Goal: Transaction & Acquisition: Purchase product/service

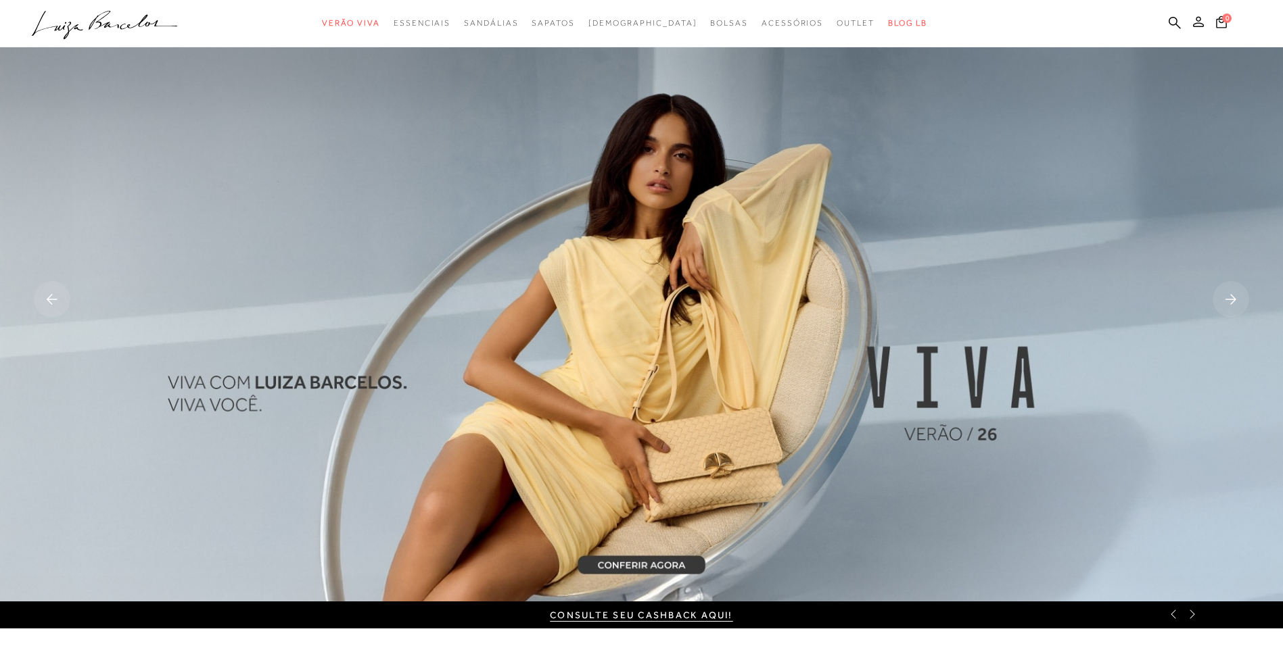
click at [1201, 22] on icon at bounding box center [1198, 21] width 11 height 11
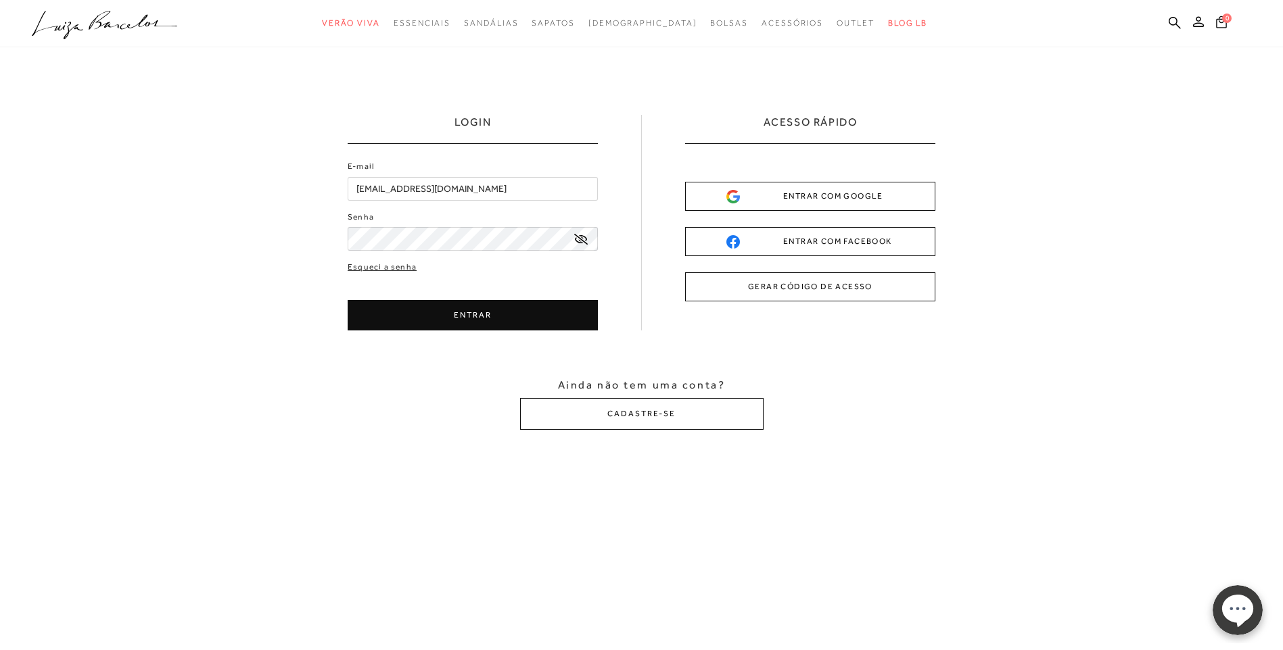
click at [1224, 16] on span "0" at bounding box center [1226, 18] width 9 height 9
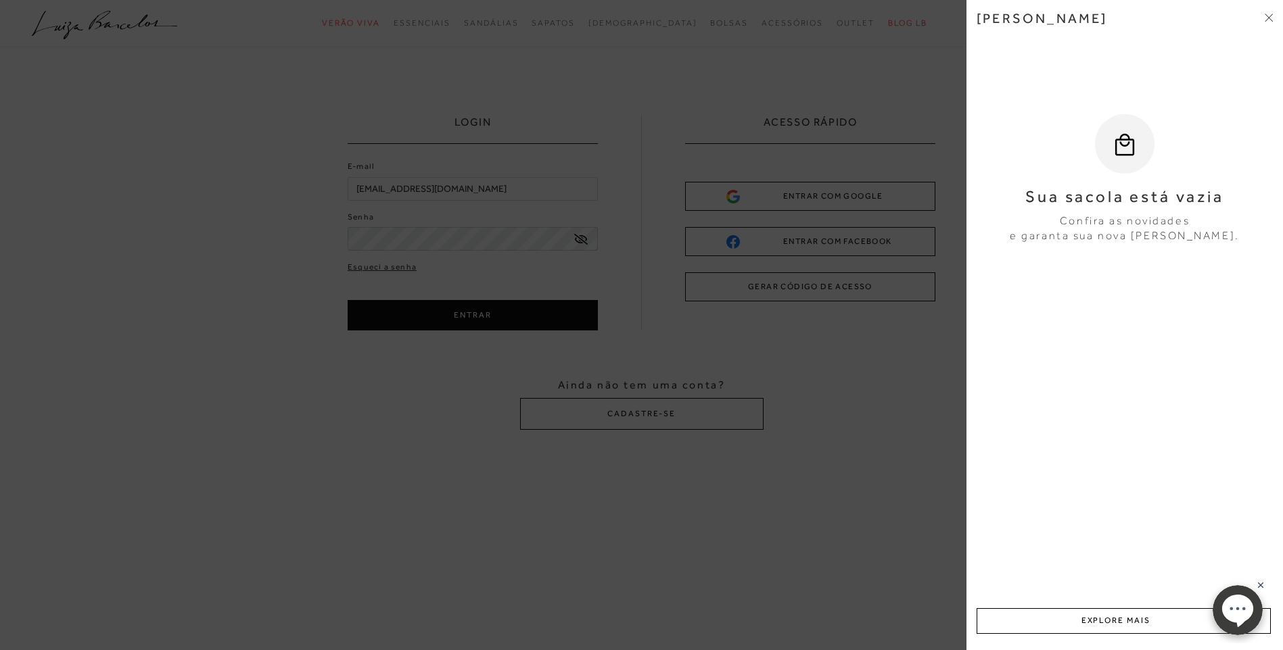
click at [1266, 18] on icon at bounding box center [1268, 18] width 8 height 8
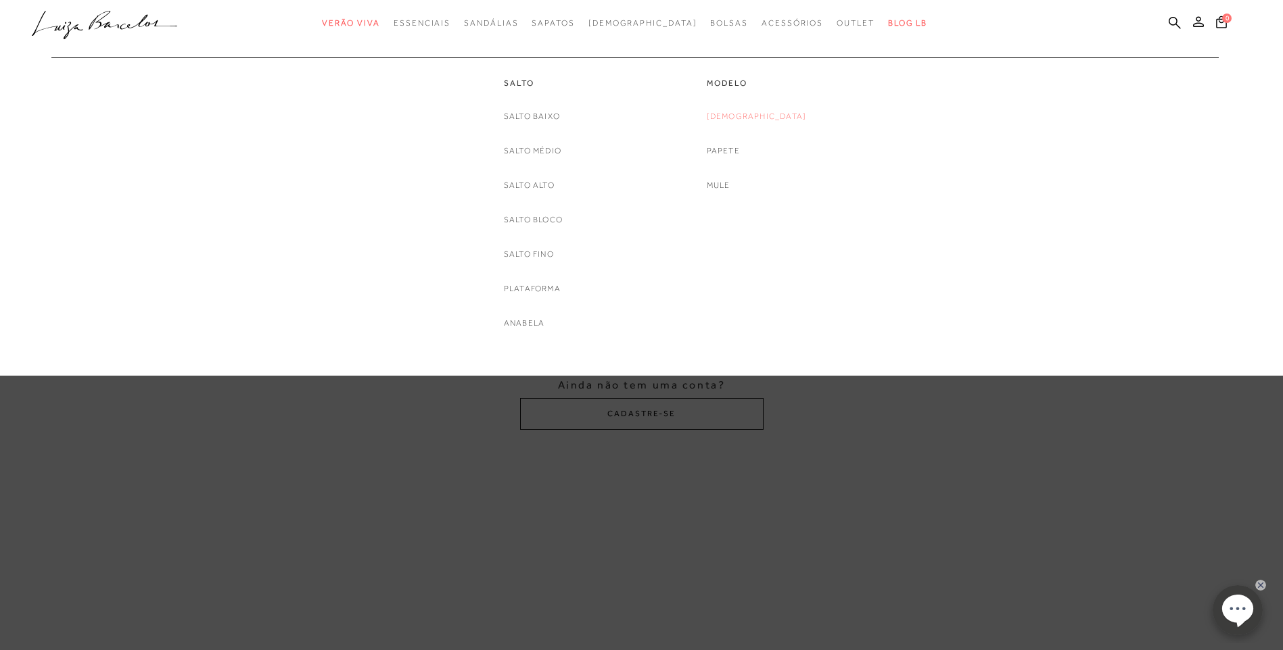
click at [760, 114] on link "[DEMOGRAPHIC_DATA]" at bounding box center [757, 117] width 100 height 14
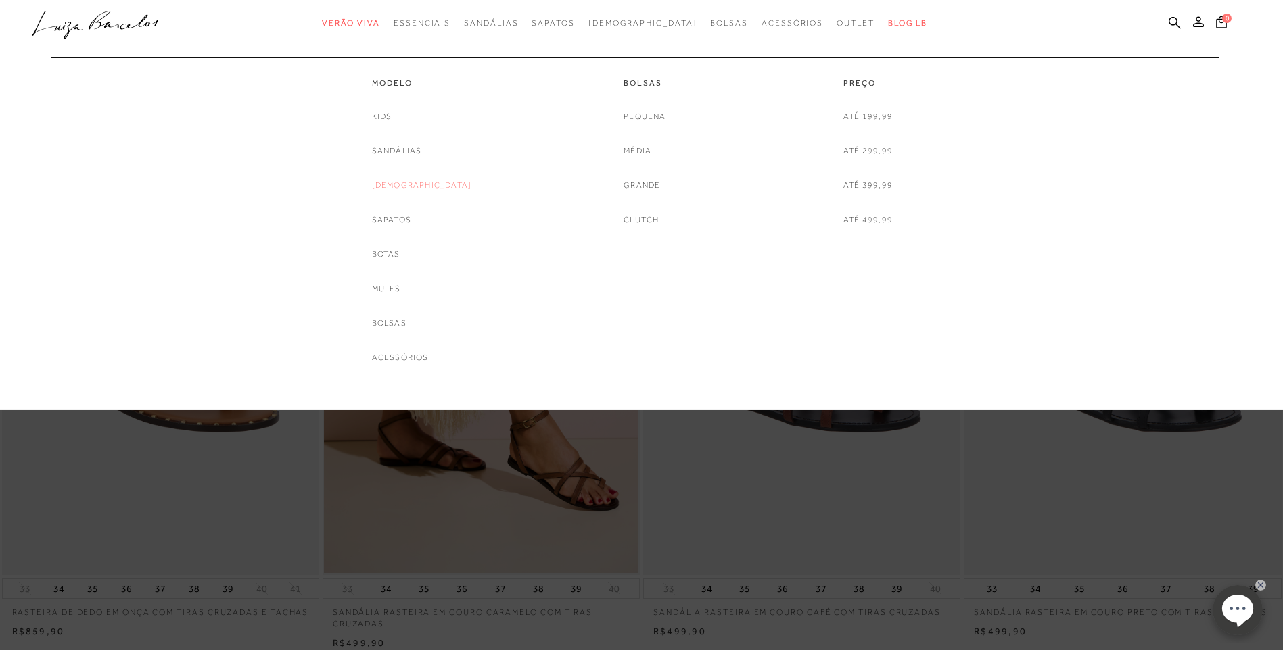
click at [406, 187] on link "[DEMOGRAPHIC_DATA]" at bounding box center [422, 185] width 100 height 14
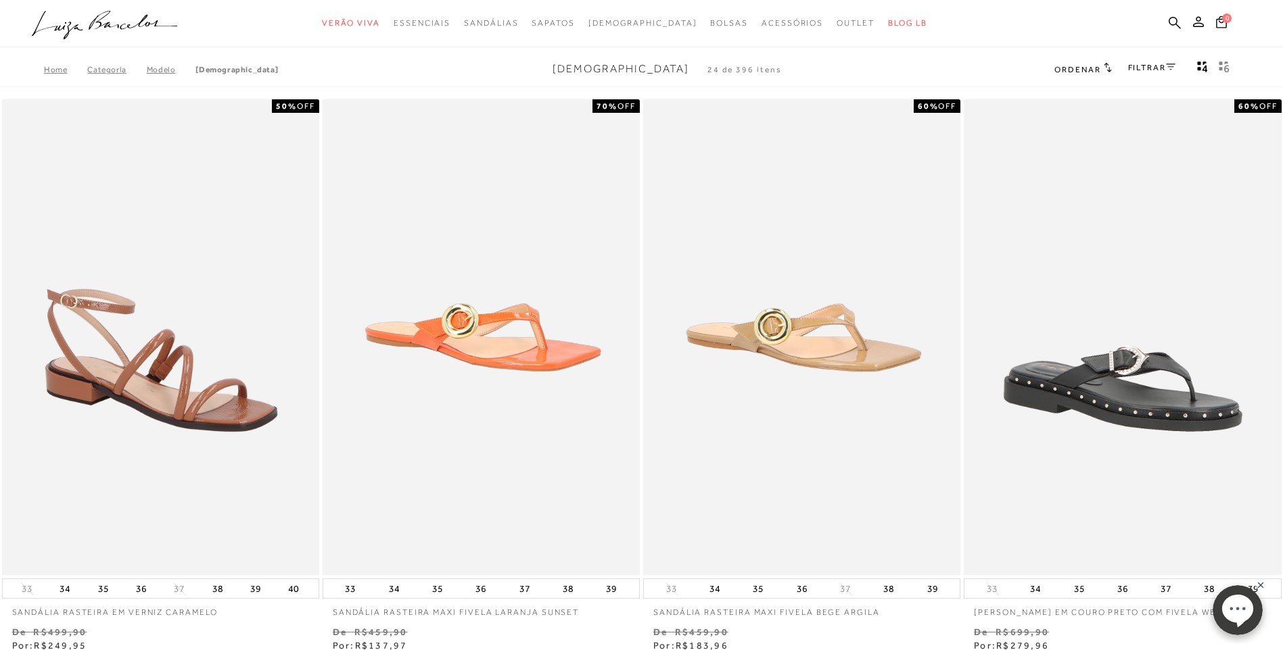
click at [1163, 70] on link "FILTRAR" at bounding box center [1151, 67] width 47 height 9
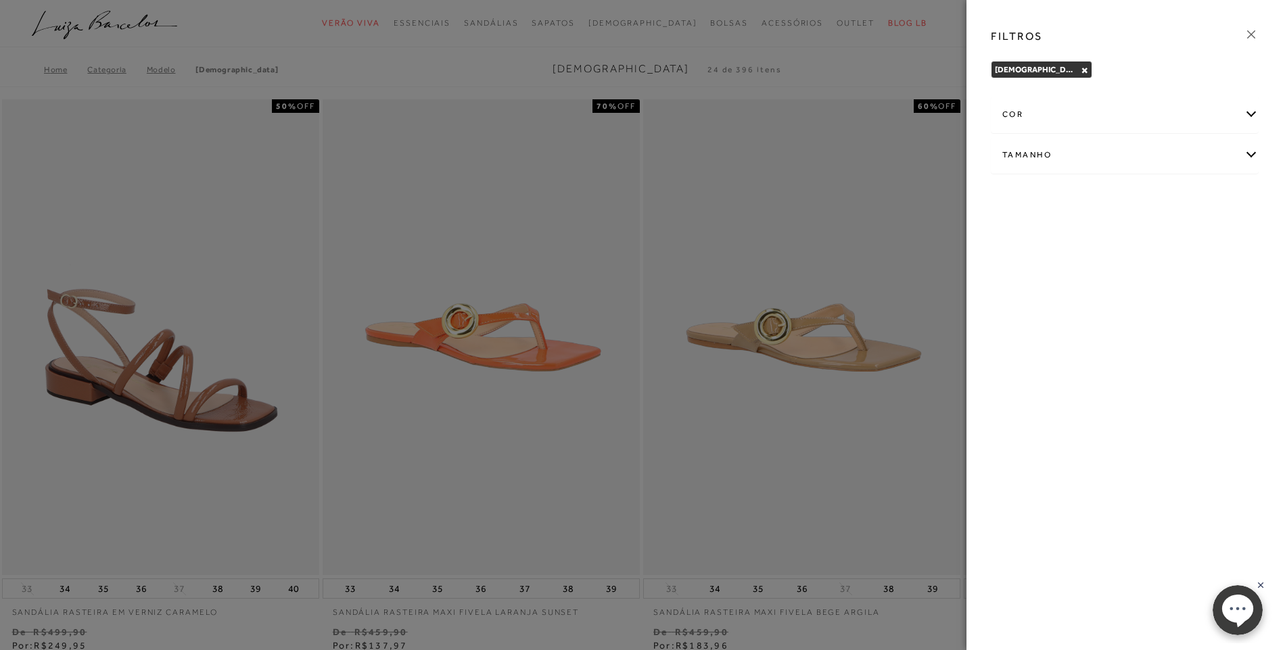
click at [1256, 35] on icon at bounding box center [1250, 34] width 15 height 15
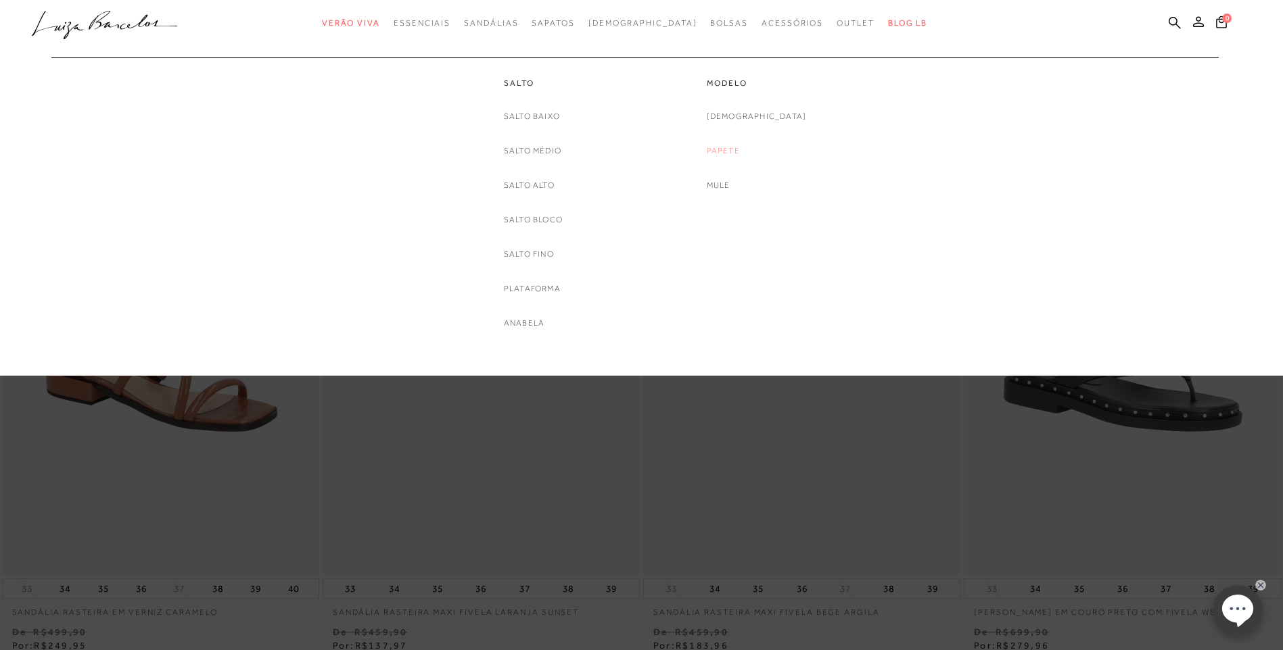
click at [740, 152] on link "Papete" at bounding box center [723, 151] width 33 height 14
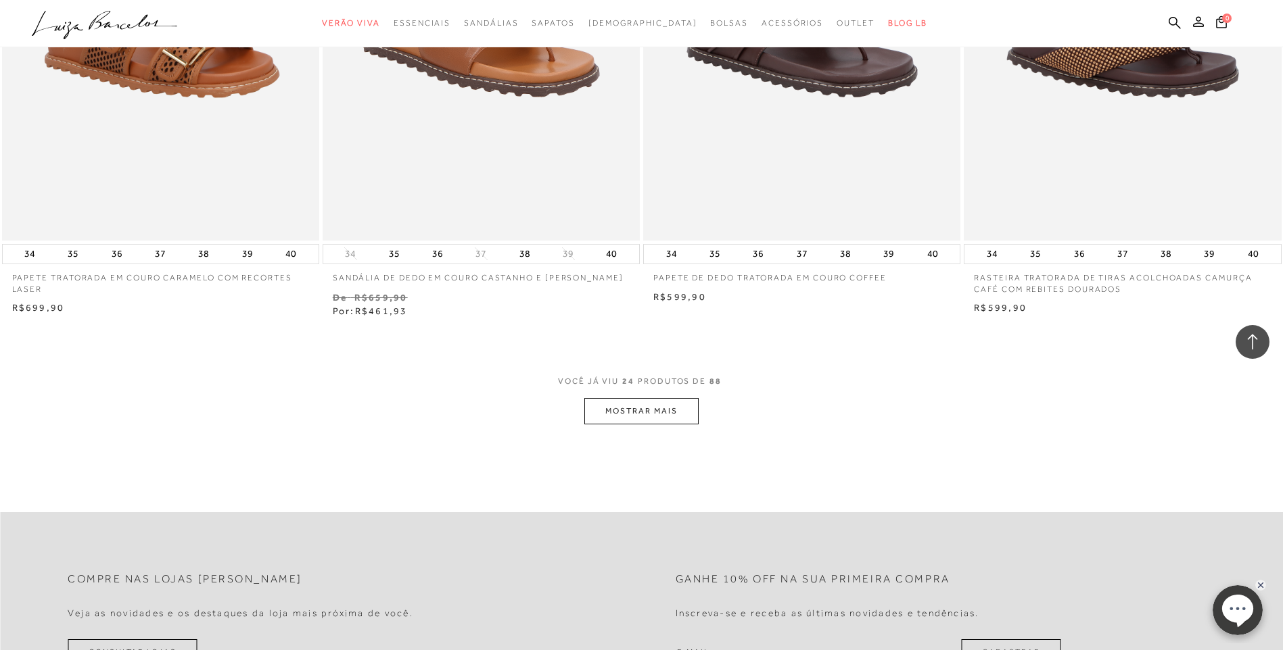
scroll to position [3245, 0]
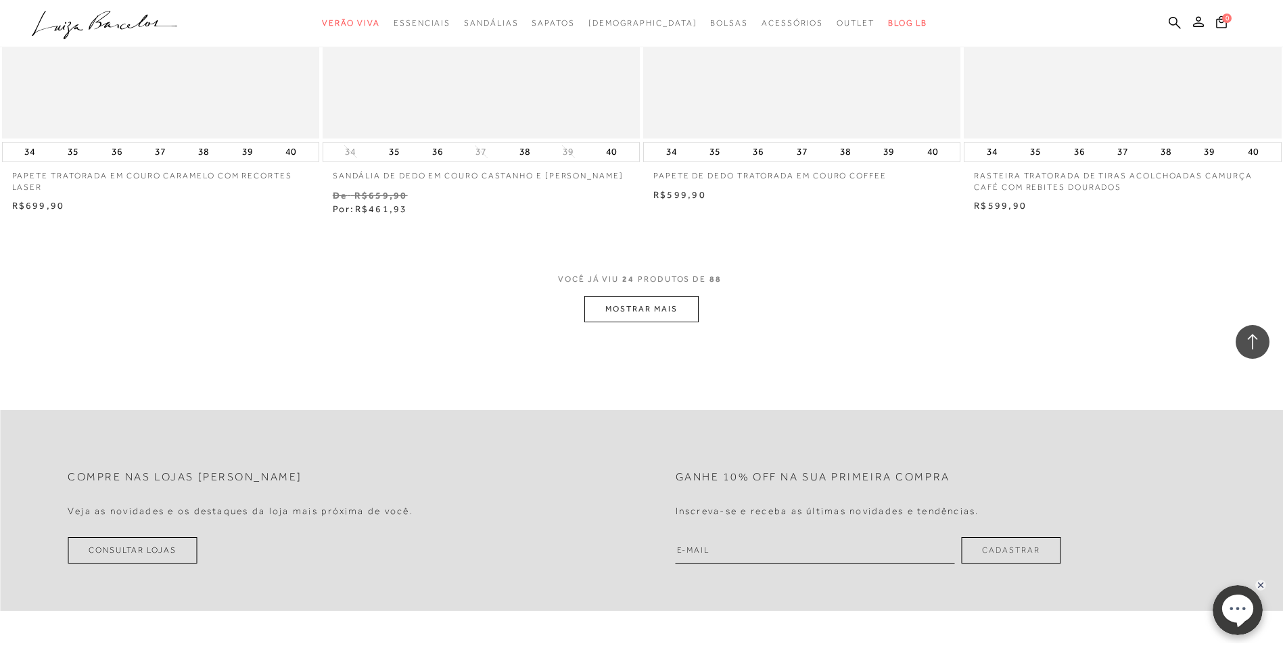
click at [640, 315] on button "MOSTRAR MAIS" at bounding box center [641, 309] width 114 height 26
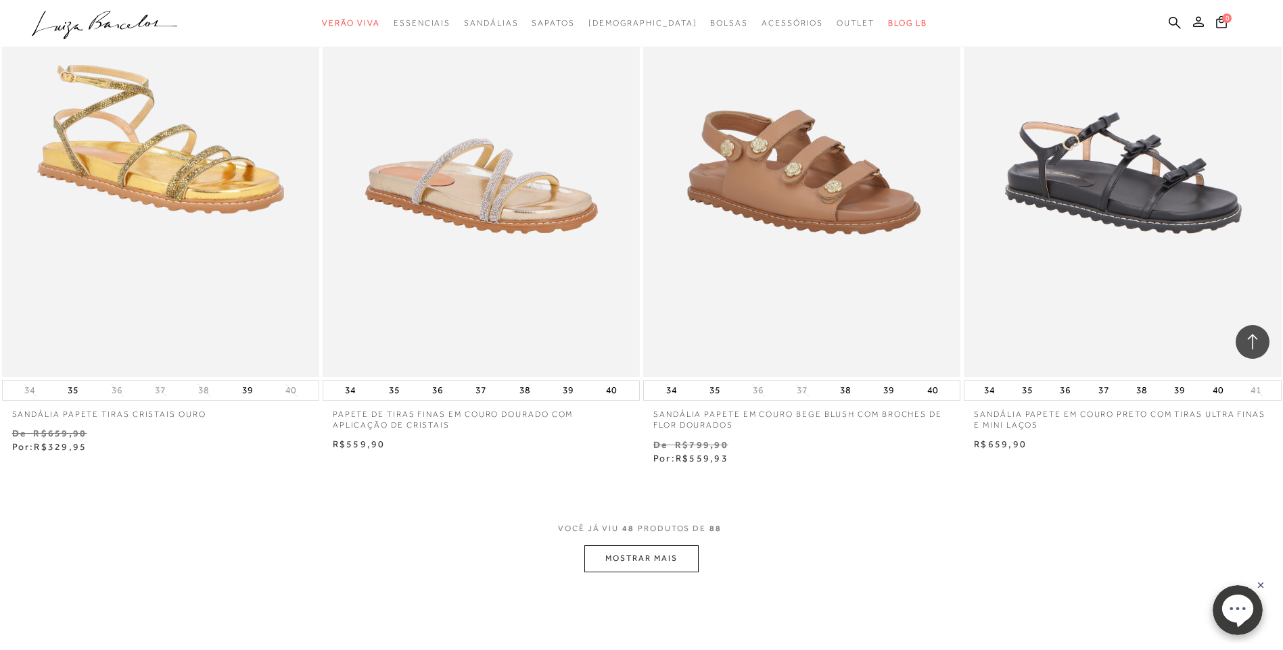
scroll to position [6491, 0]
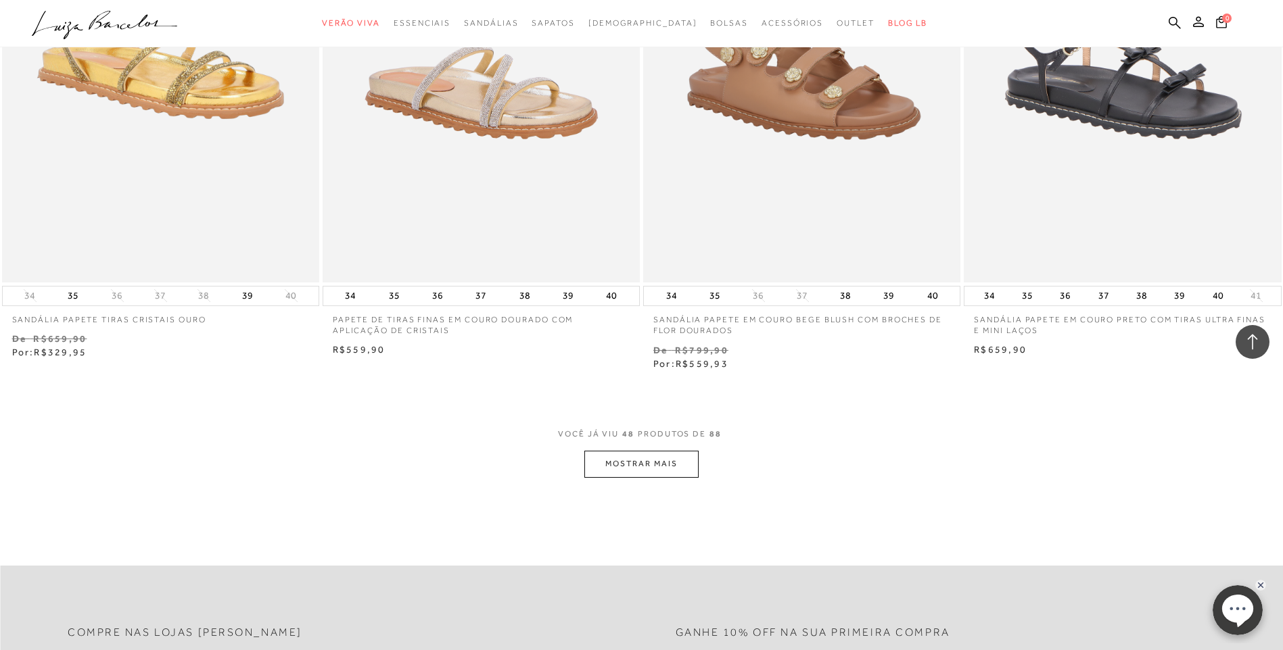
click at [671, 477] on button "MOSTRAR MAIS" at bounding box center [641, 464] width 114 height 26
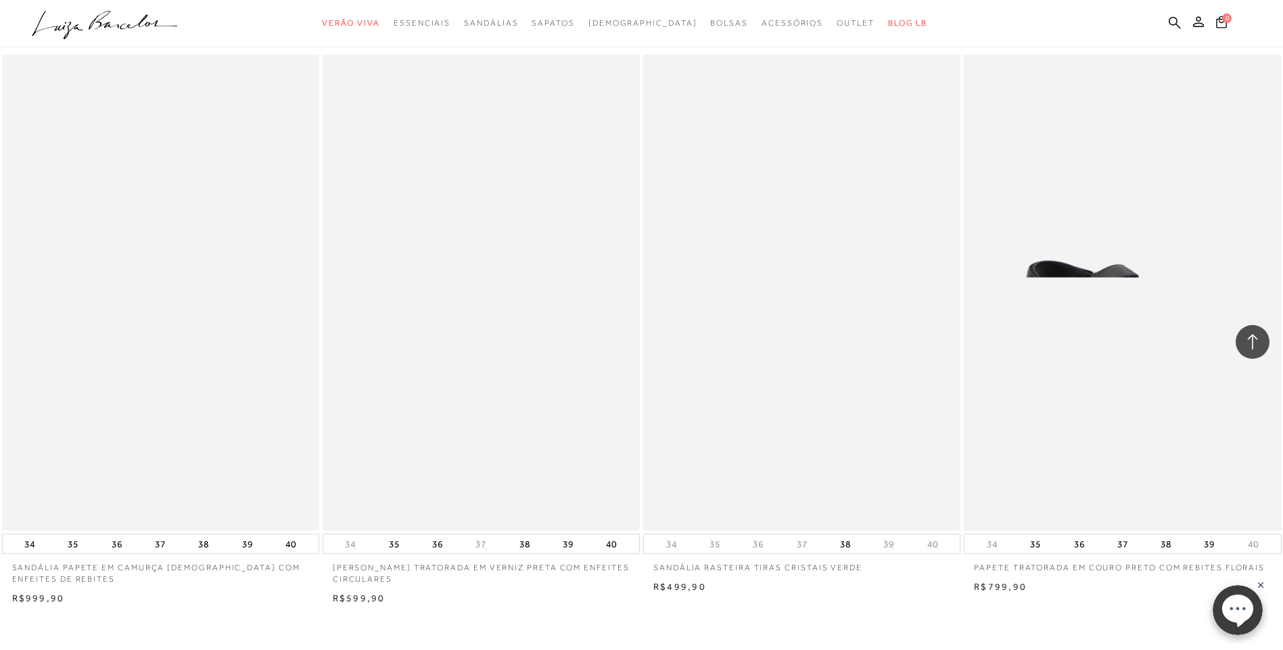
scroll to position [9939, 0]
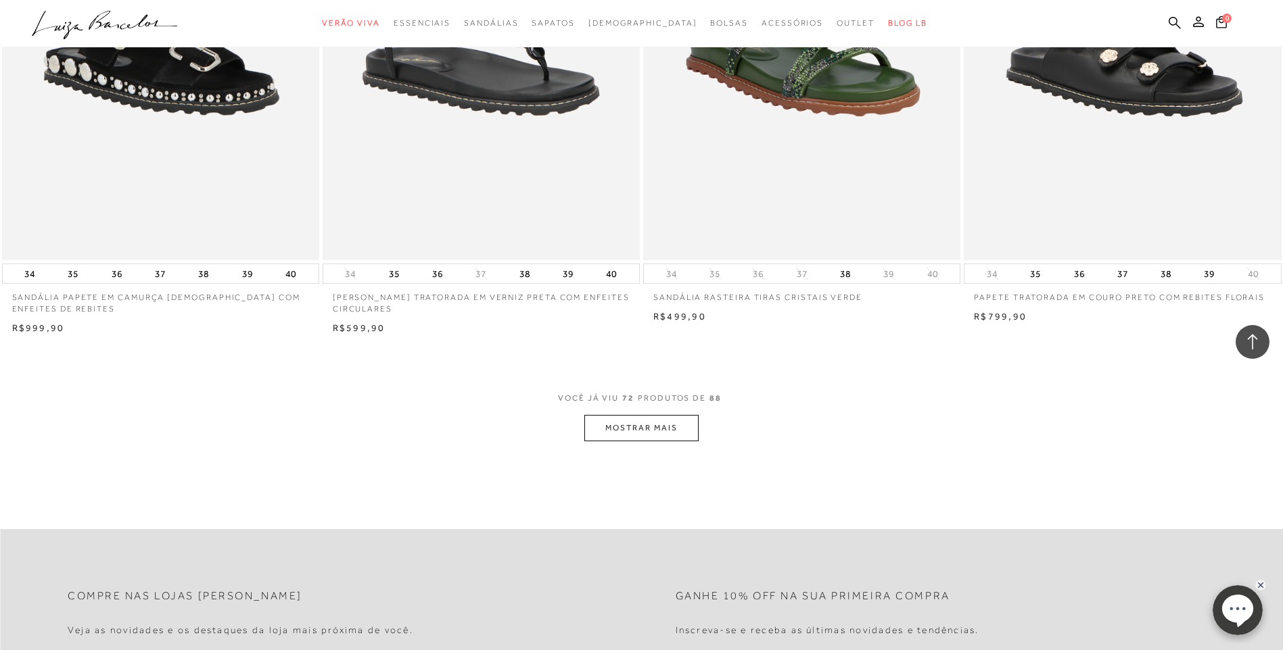
click at [625, 442] on button "MOSTRAR MAIS" at bounding box center [641, 428] width 114 height 26
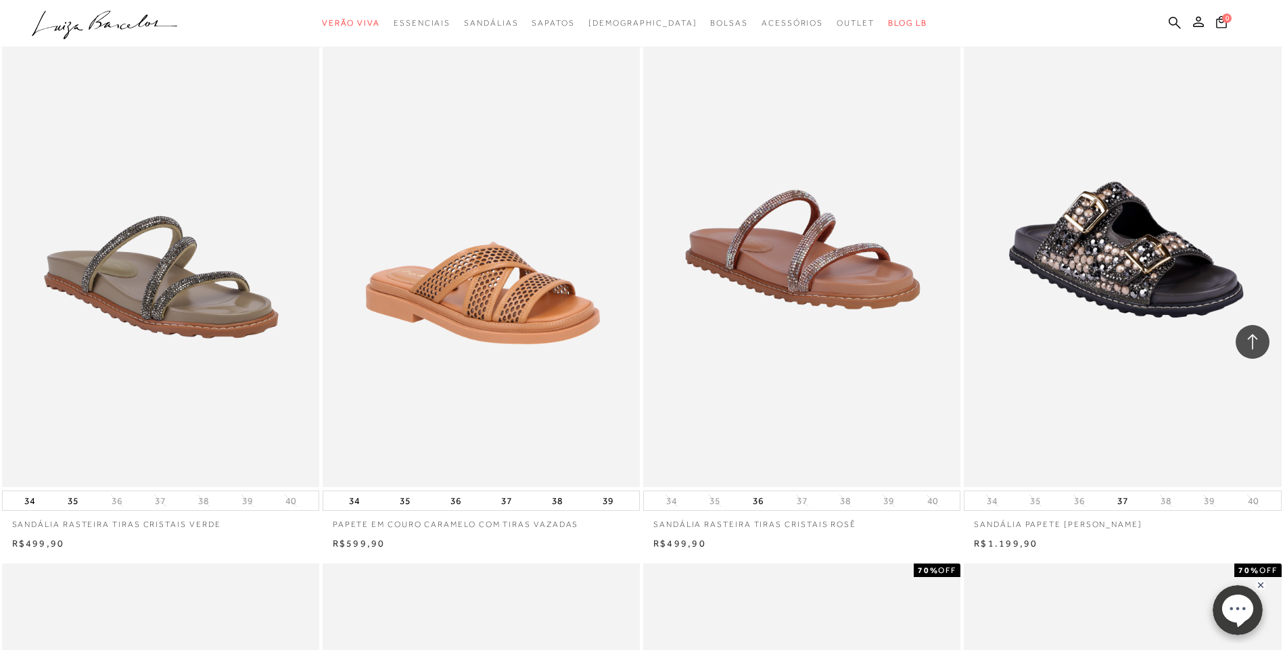
scroll to position [0, 0]
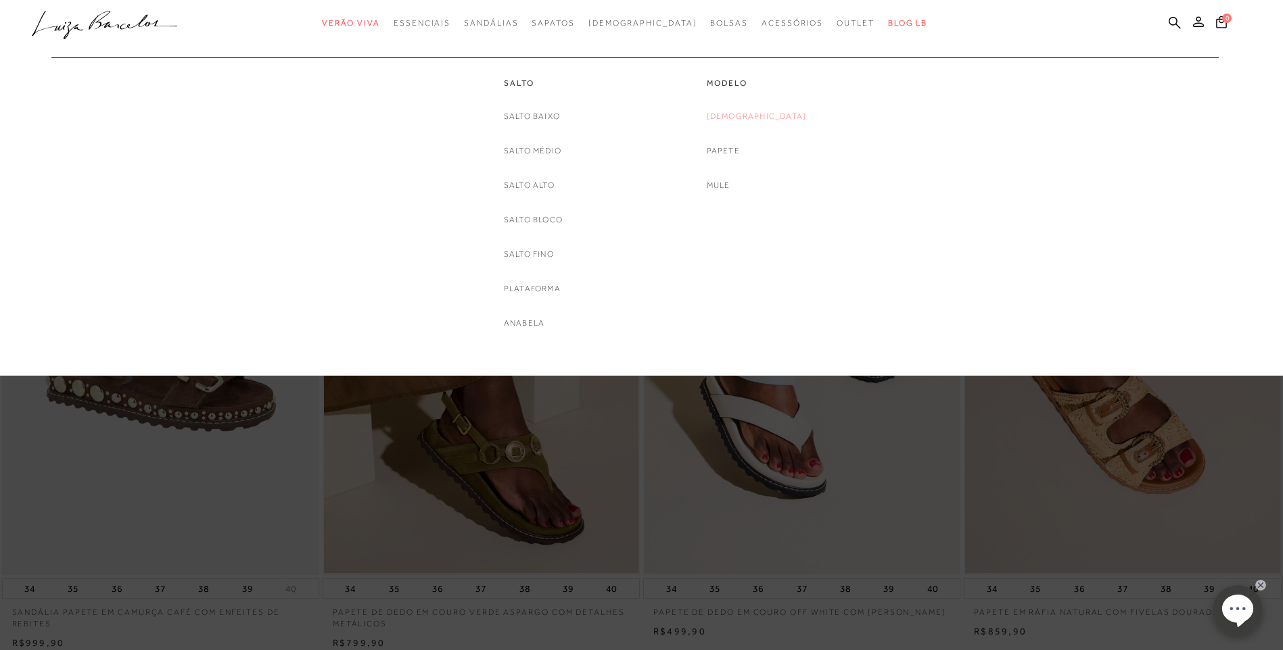
click at [770, 118] on link "[DEMOGRAPHIC_DATA]" at bounding box center [757, 117] width 100 height 14
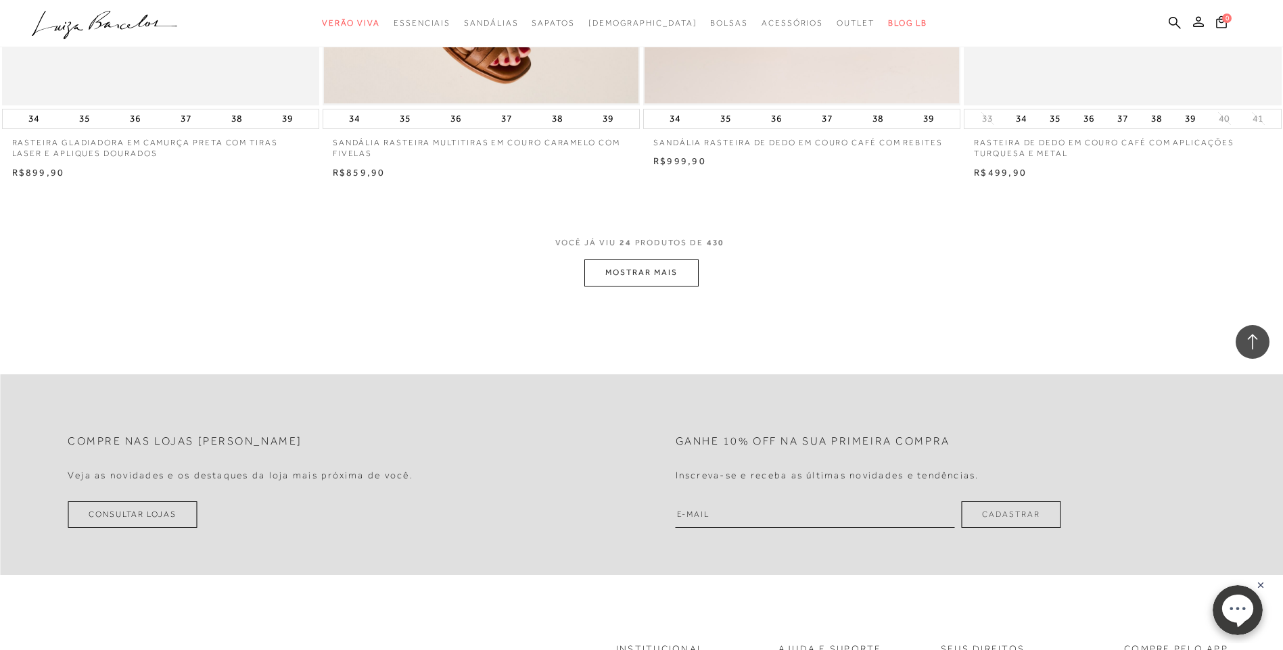
scroll to position [3267, 0]
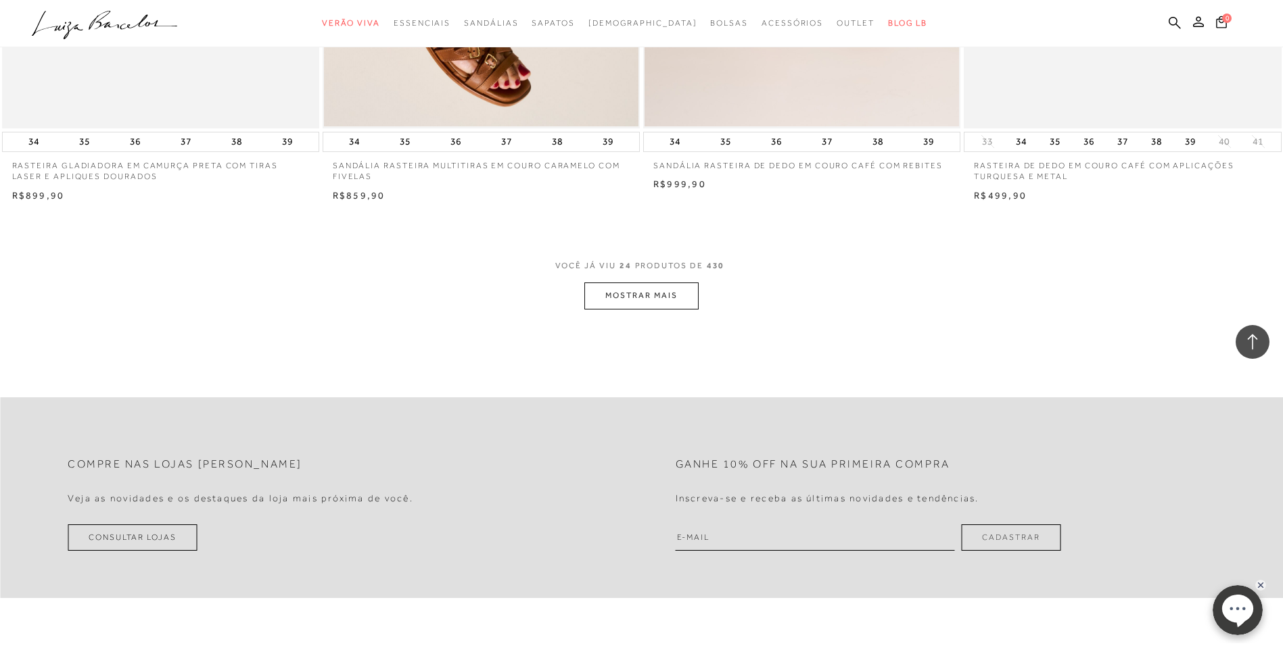
click at [667, 289] on button "MOSTRAR MAIS" at bounding box center [641, 296] width 114 height 26
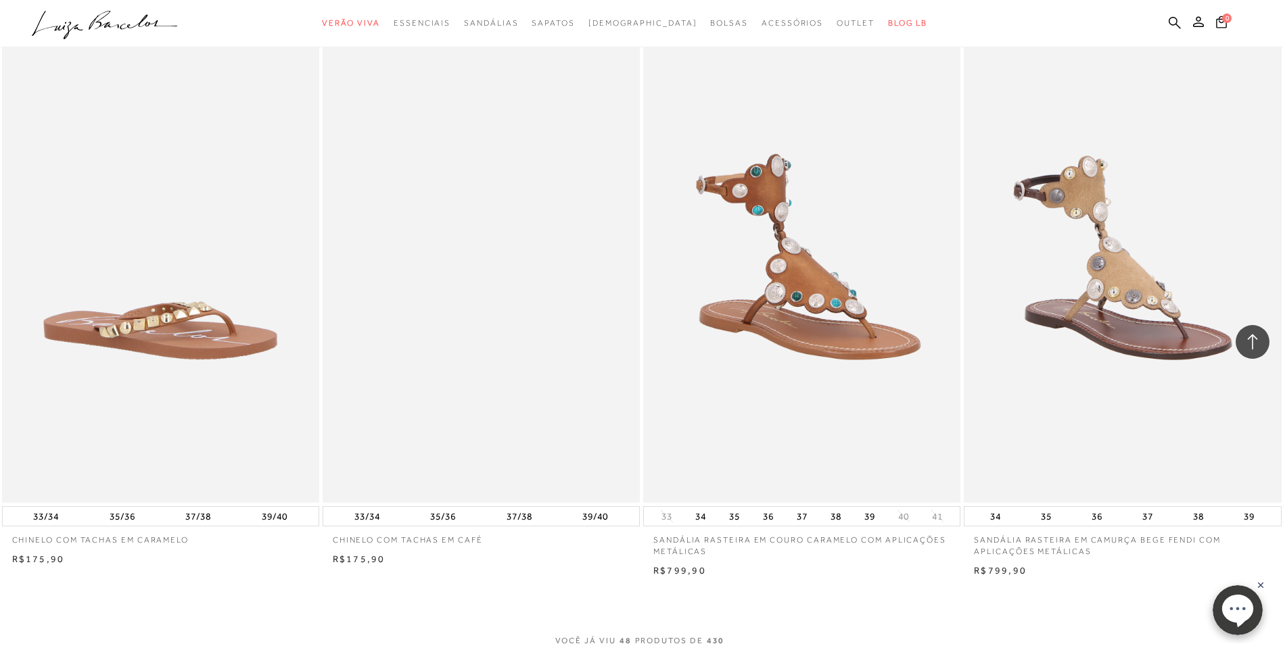
scroll to position [6309, 0]
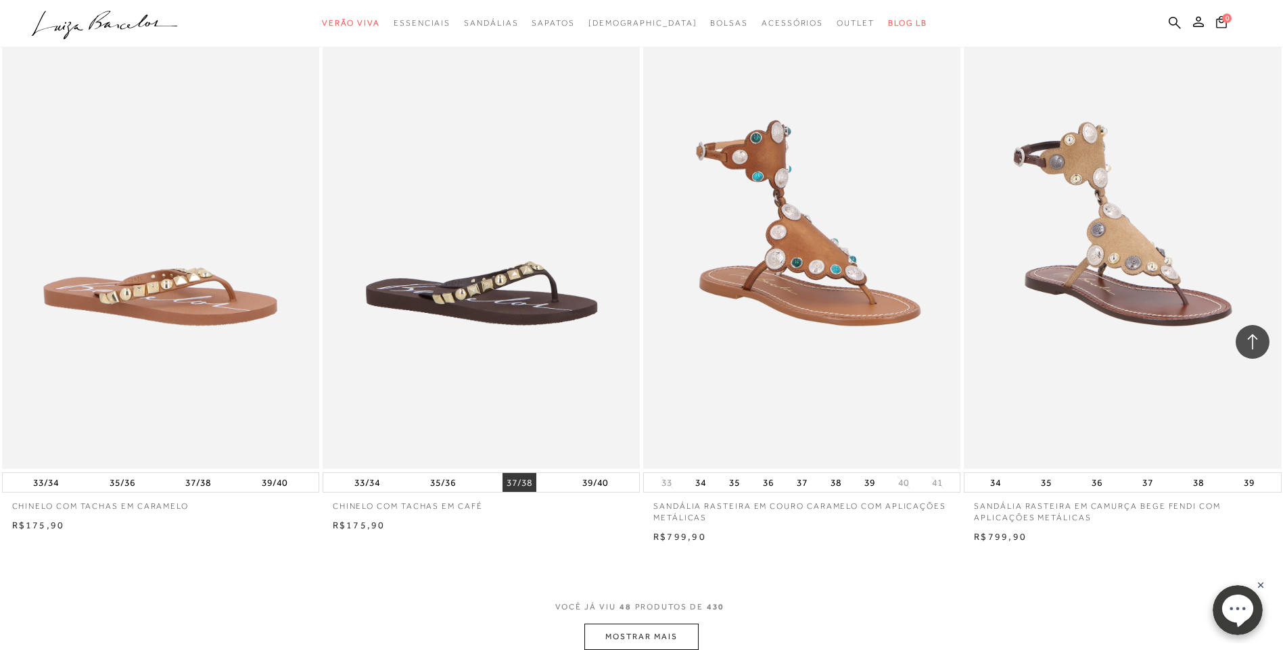
click at [511, 483] on button "37/38" at bounding box center [519, 482] width 34 height 19
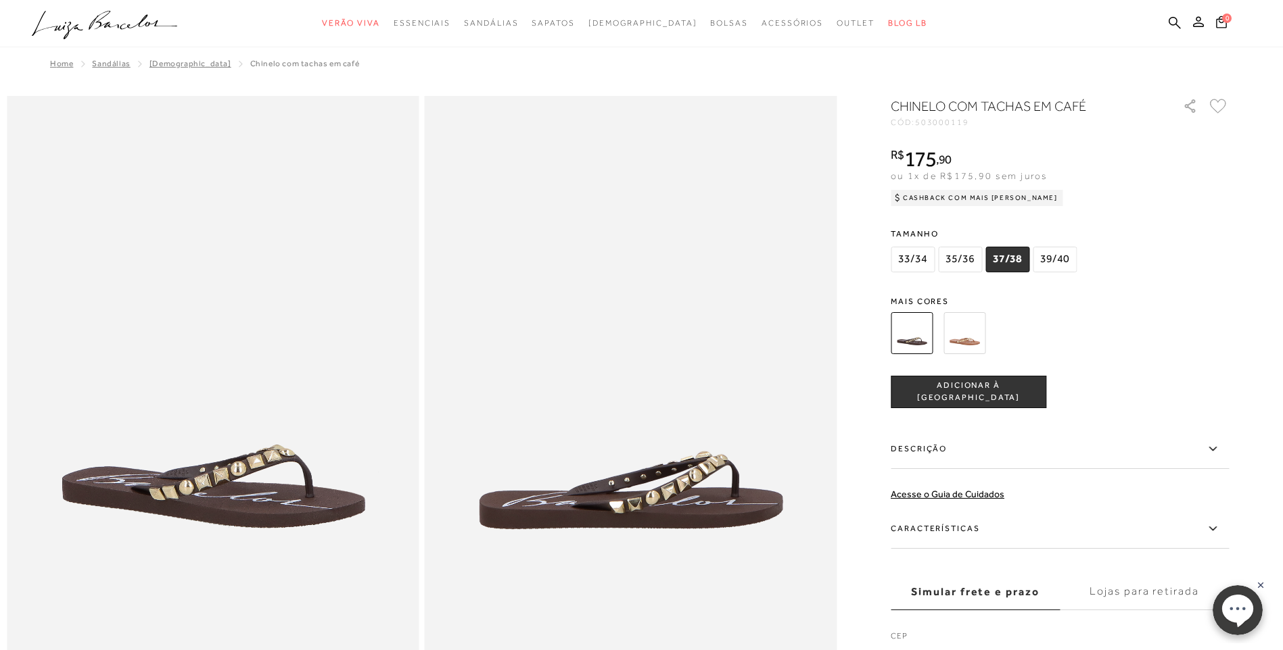
click at [980, 329] on img at bounding box center [964, 333] width 42 height 42
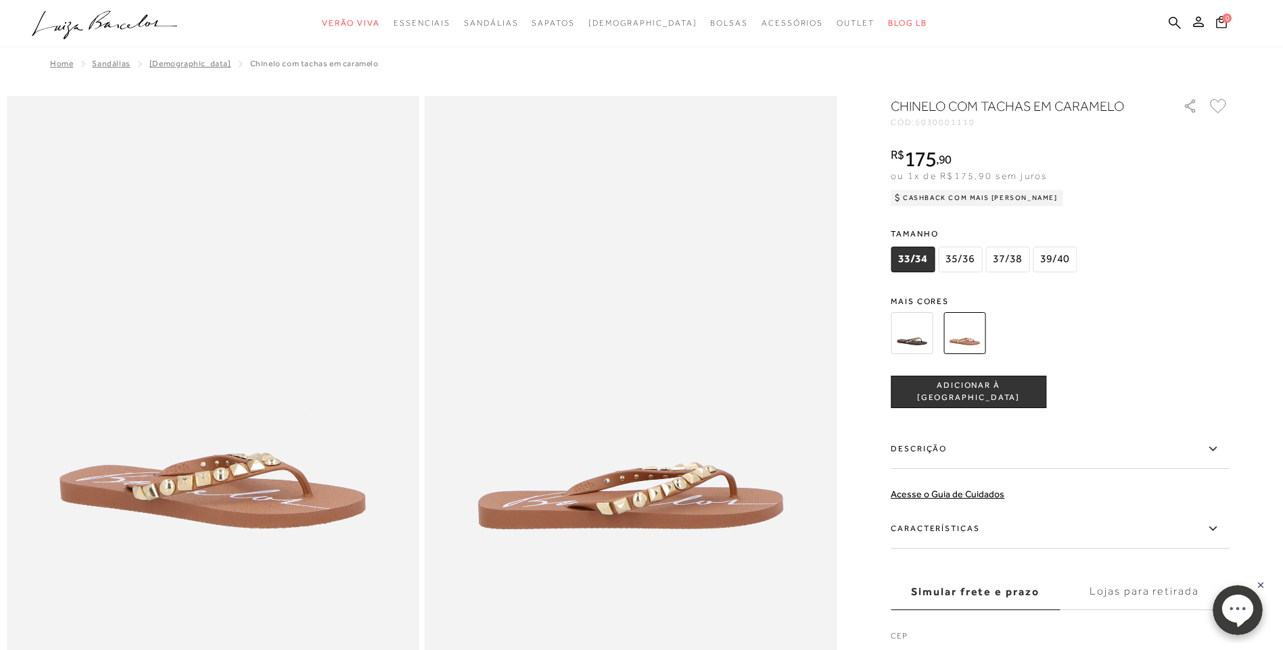
click at [914, 334] on img at bounding box center [911, 333] width 42 height 42
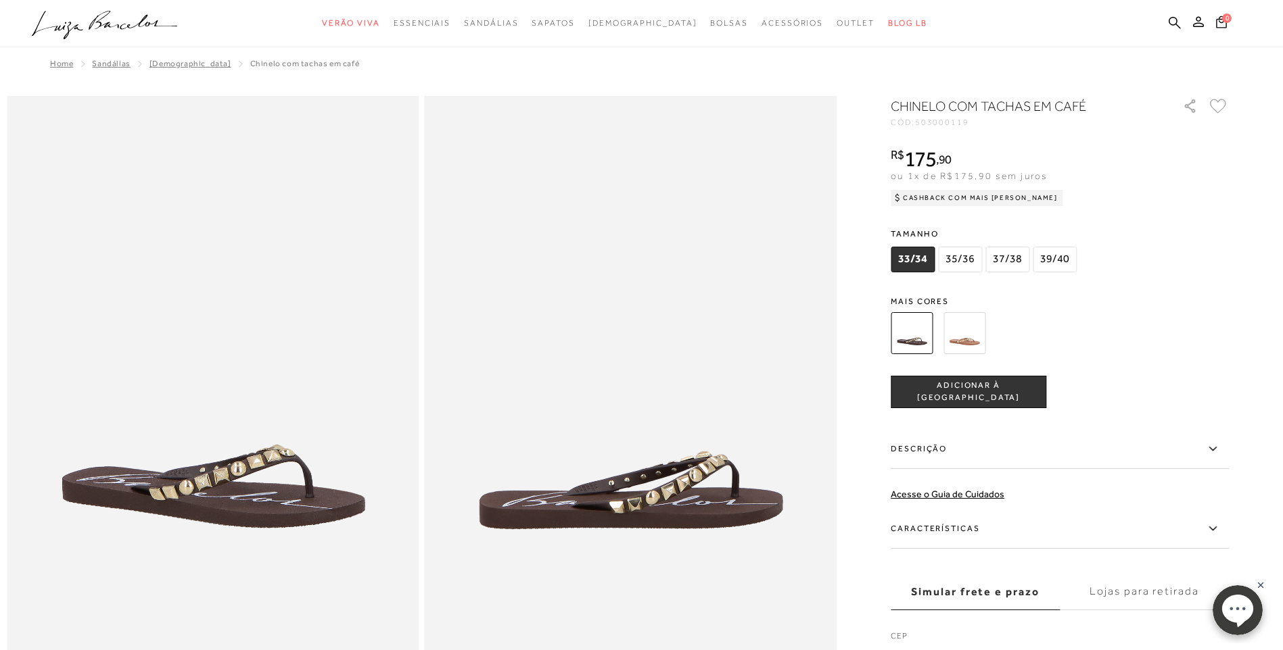
click at [960, 387] on span "ADICIONAR À [GEOGRAPHIC_DATA]" at bounding box center [968, 392] width 154 height 24
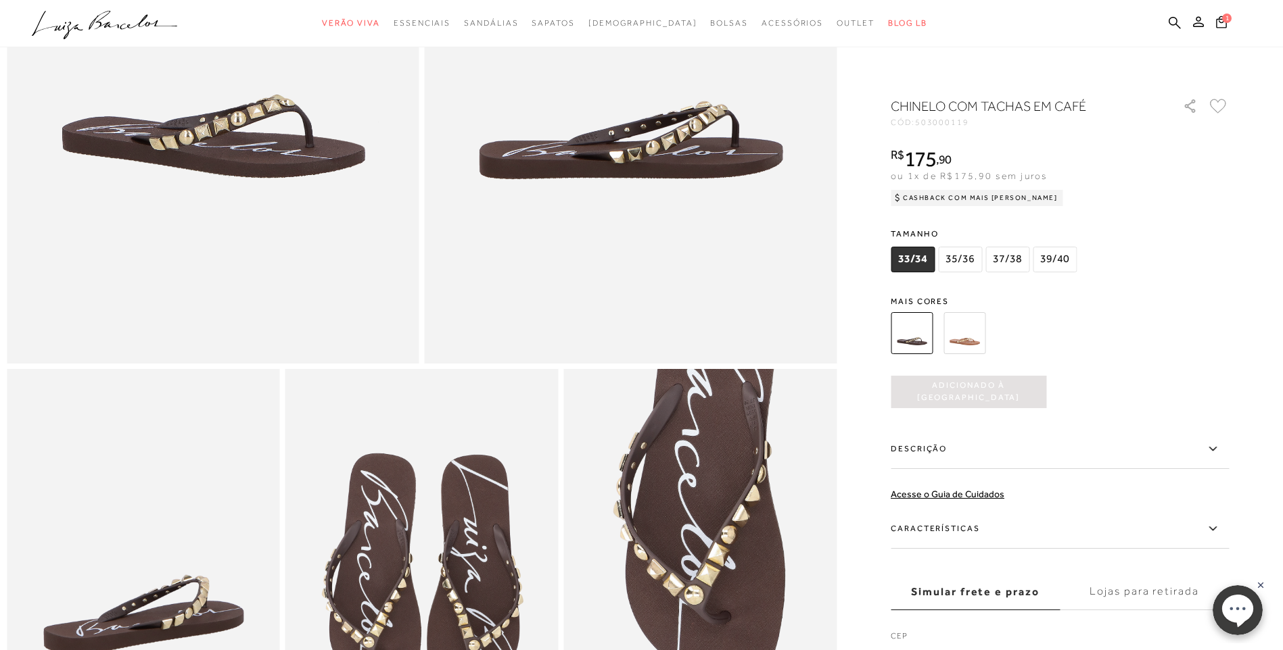
scroll to position [541, 0]
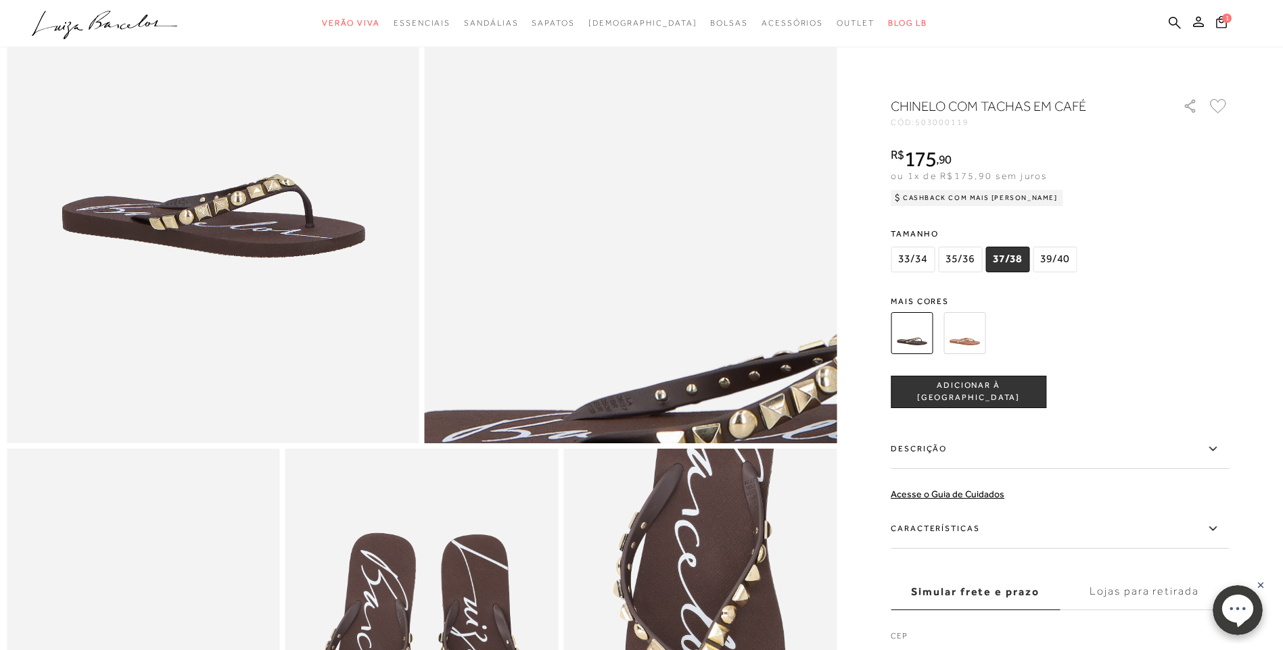
scroll to position [473, 0]
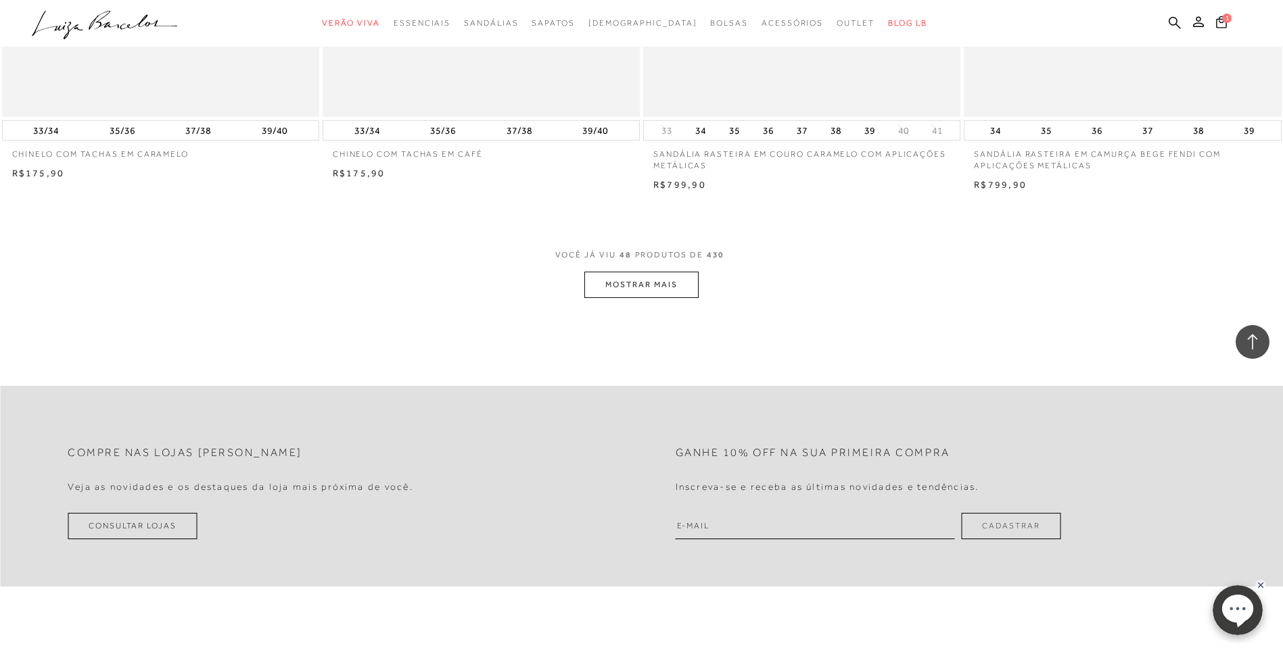
scroll to position [6678, 0]
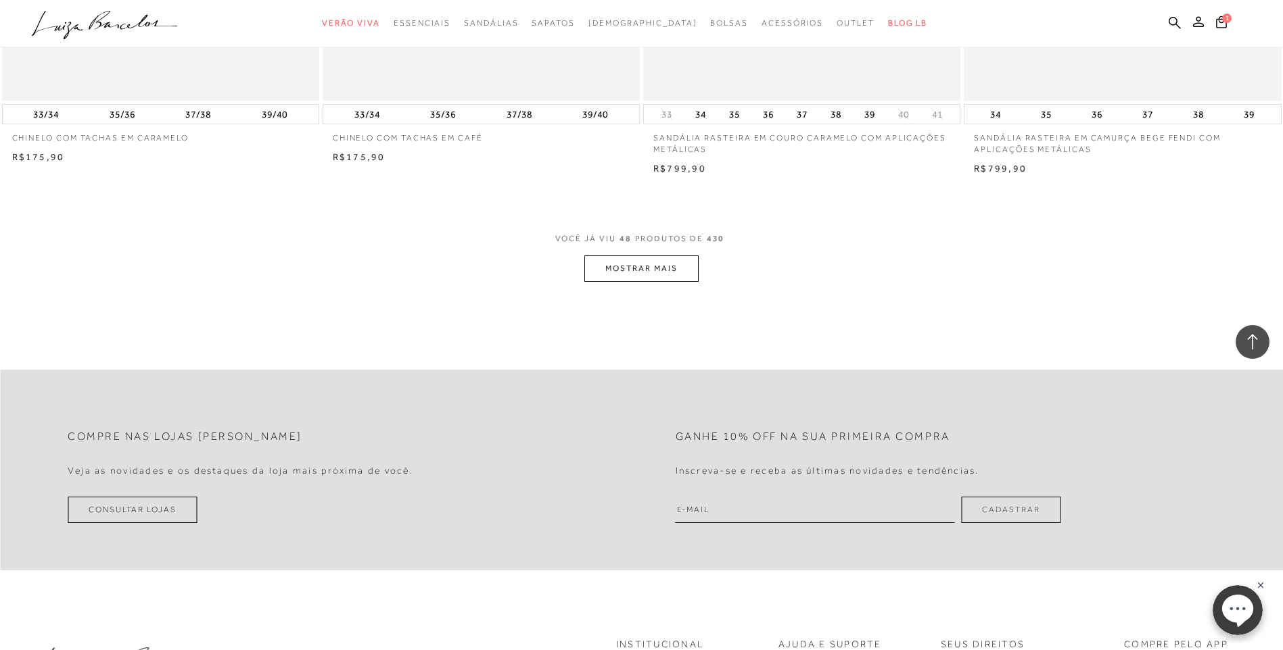
click at [635, 273] on button "MOSTRAR MAIS" at bounding box center [641, 269] width 114 height 26
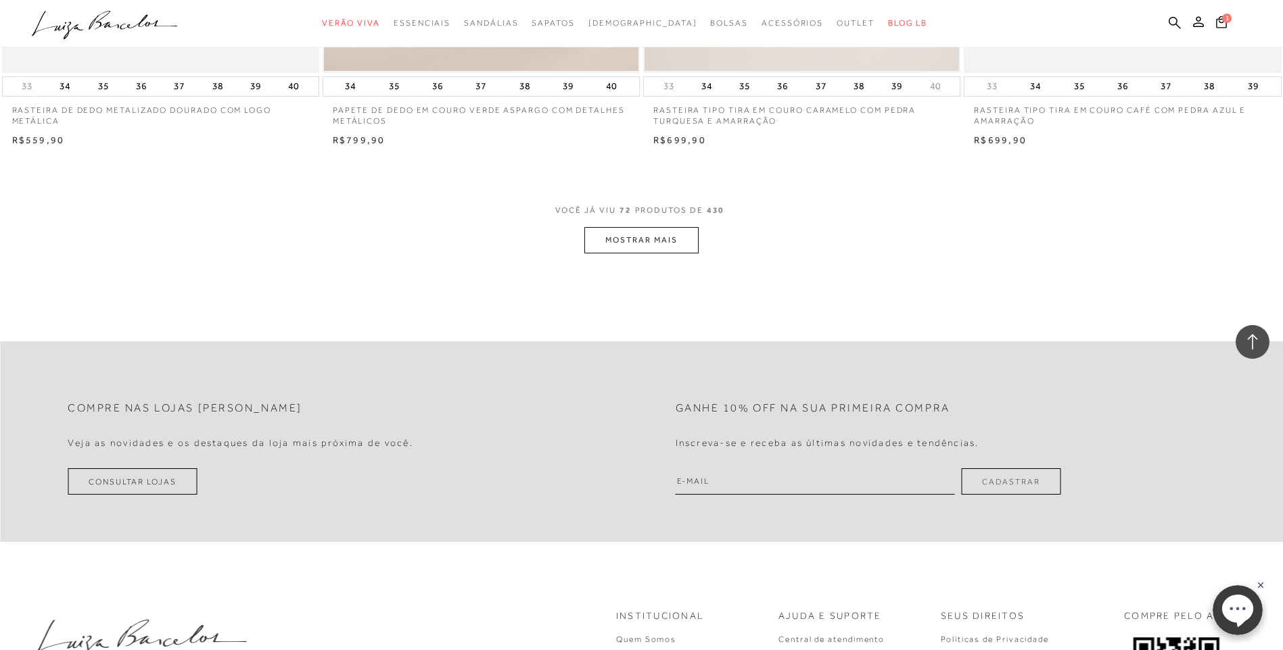
scroll to position [10154, 0]
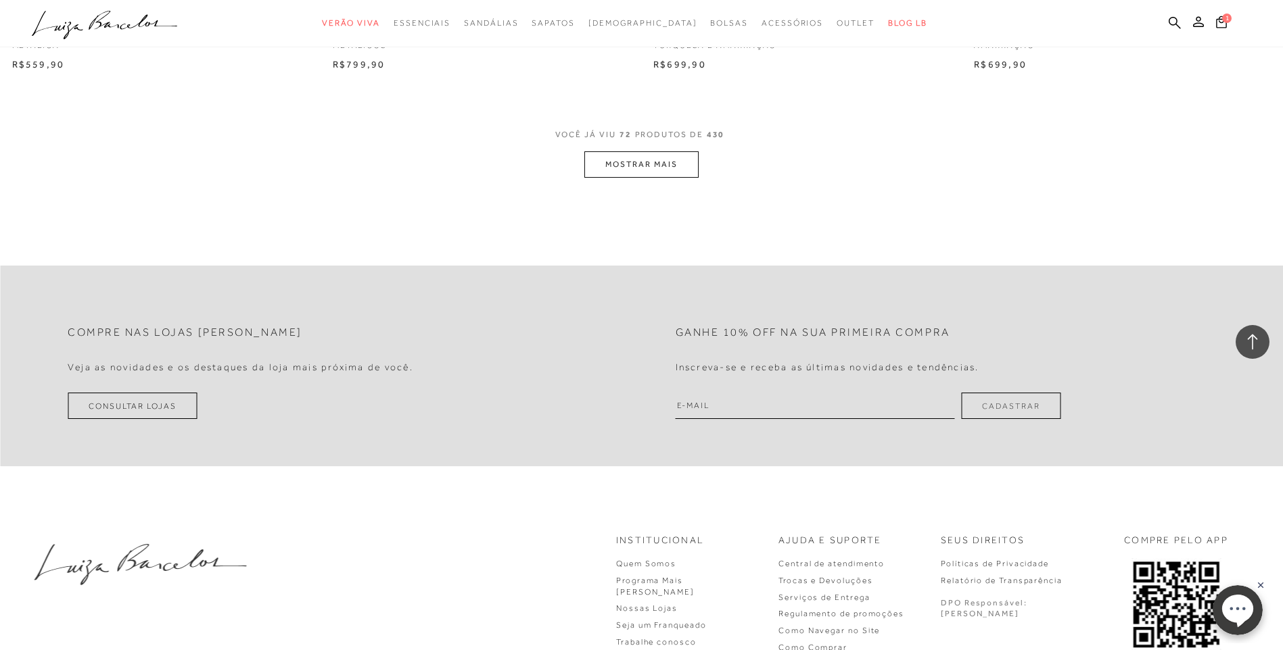
click at [667, 163] on button "MOSTRAR MAIS" at bounding box center [641, 164] width 114 height 26
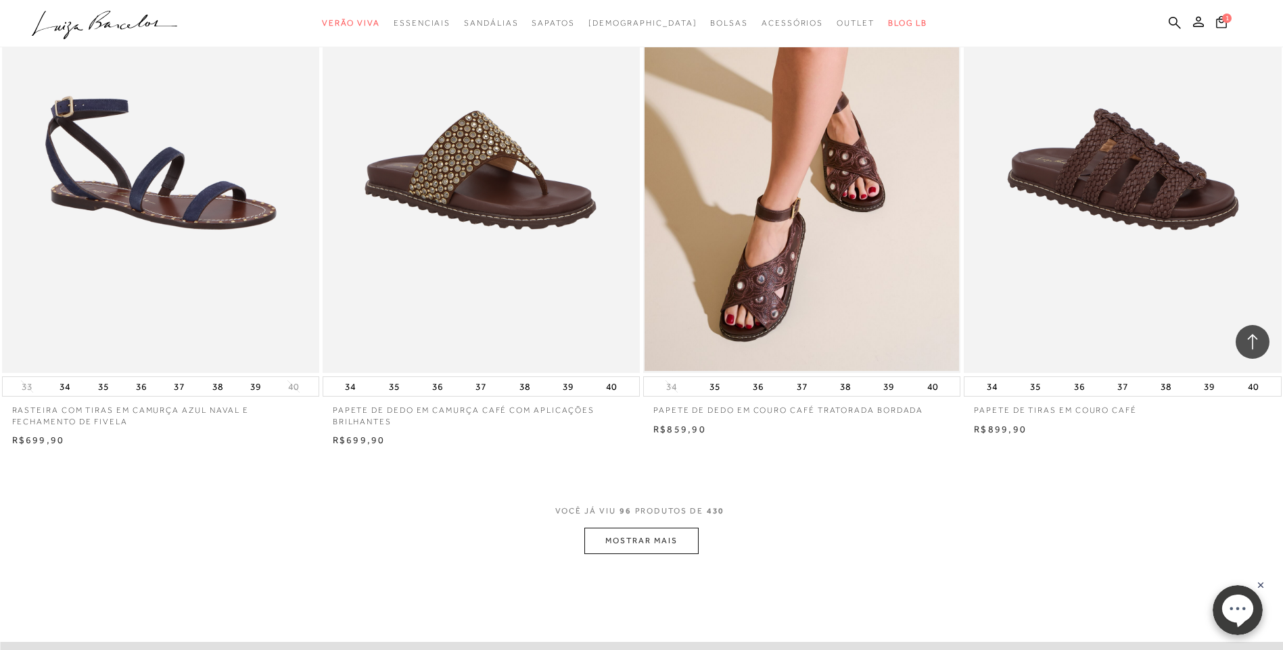
scroll to position [13129, 0]
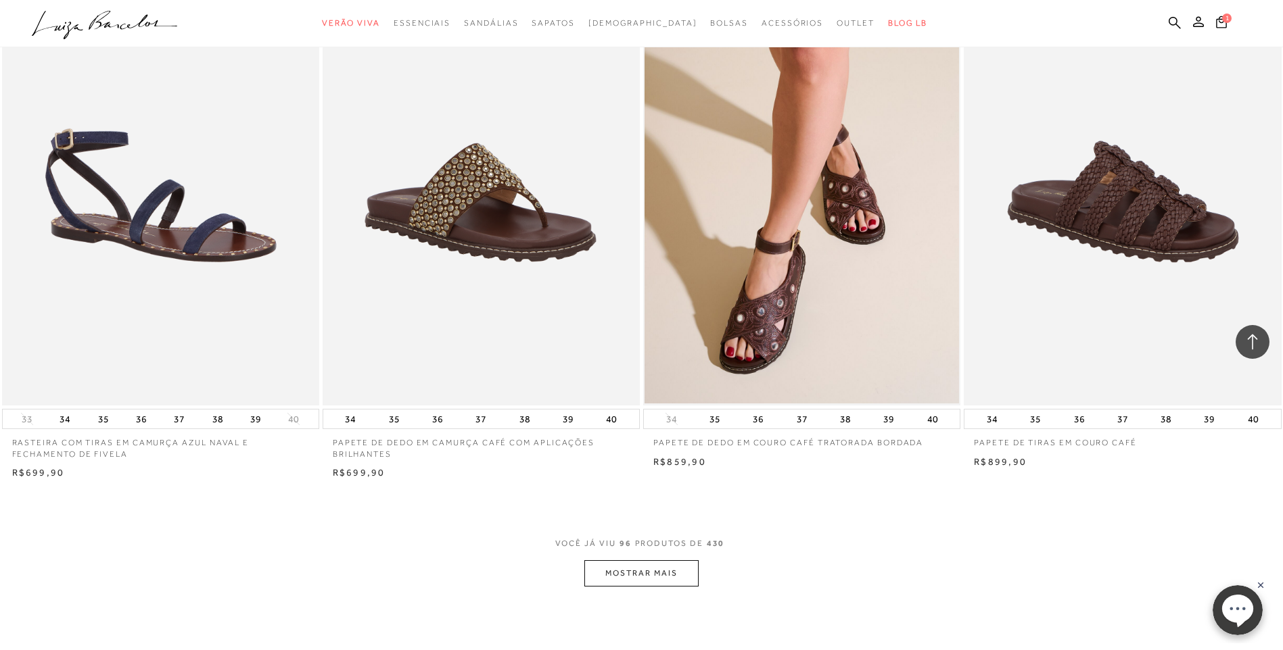
click at [686, 580] on button "MOSTRAR MAIS" at bounding box center [641, 573] width 114 height 26
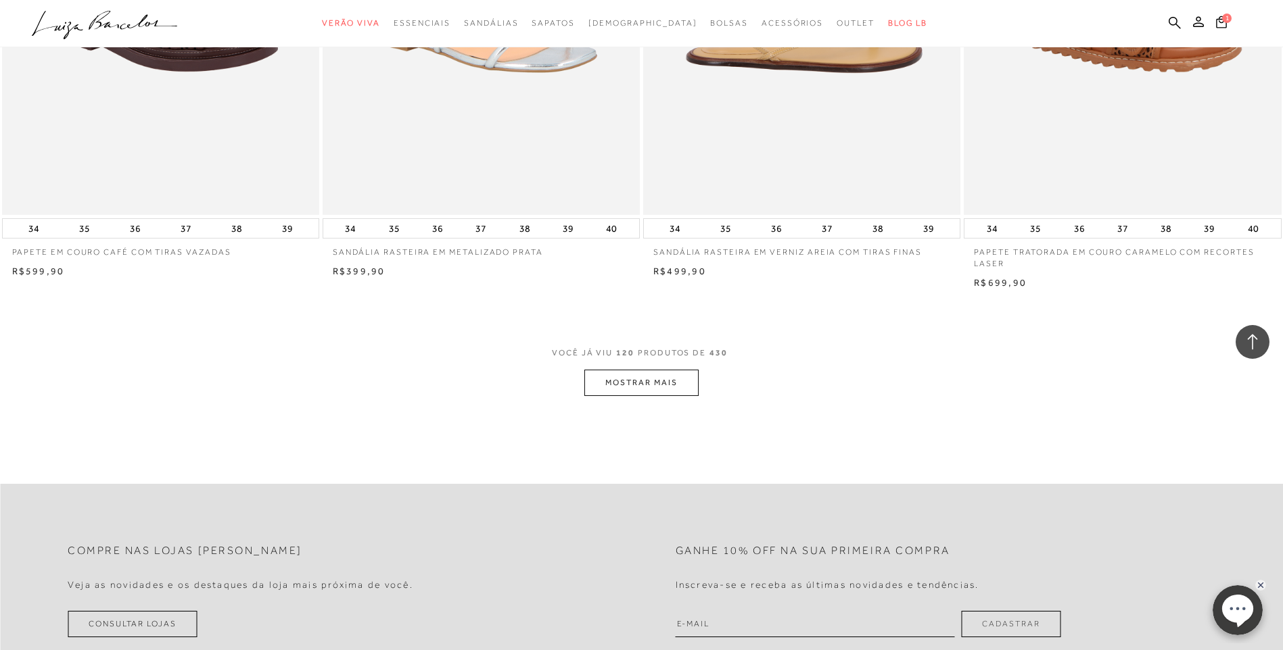
scroll to position [16915, 0]
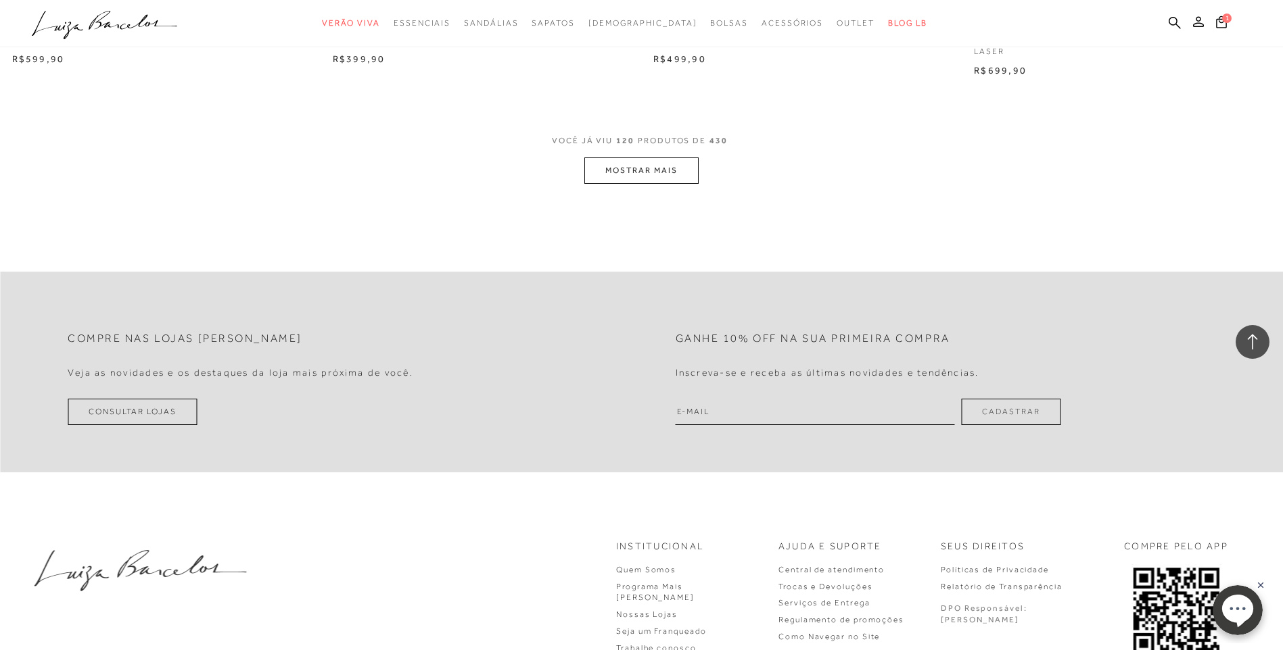
click at [646, 166] on button "MOSTRAR MAIS" at bounding box center [641, 171] width 114 height 26
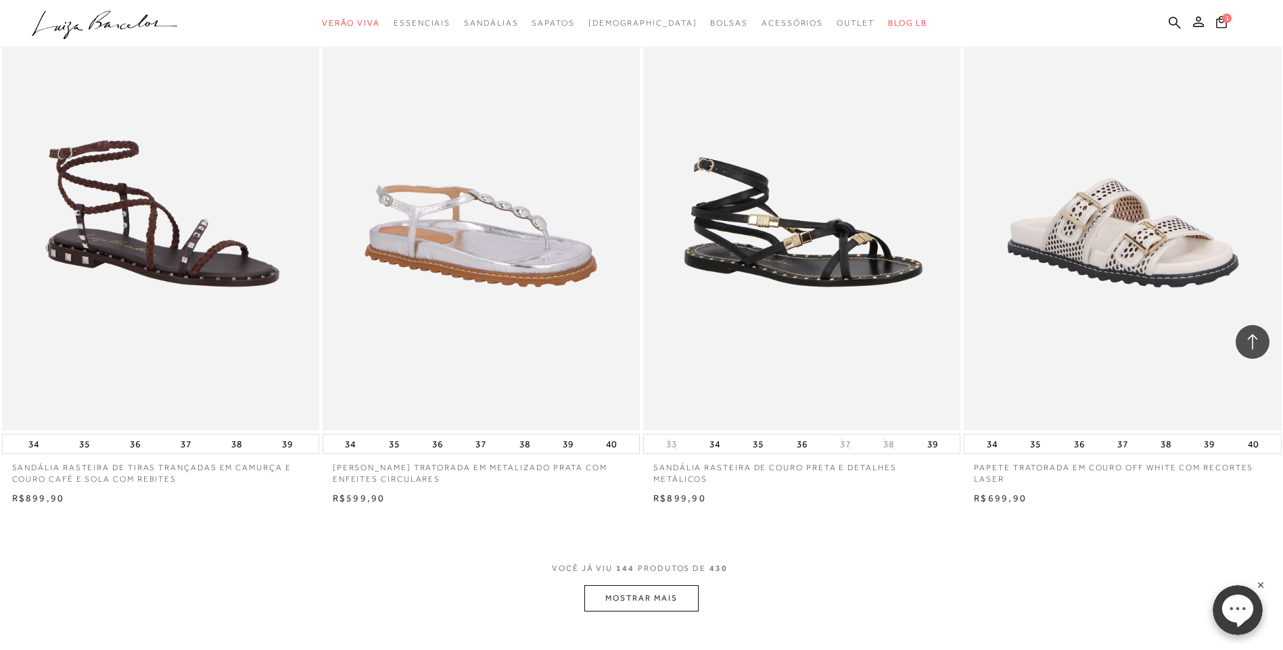
scroll to position [19890, 0]
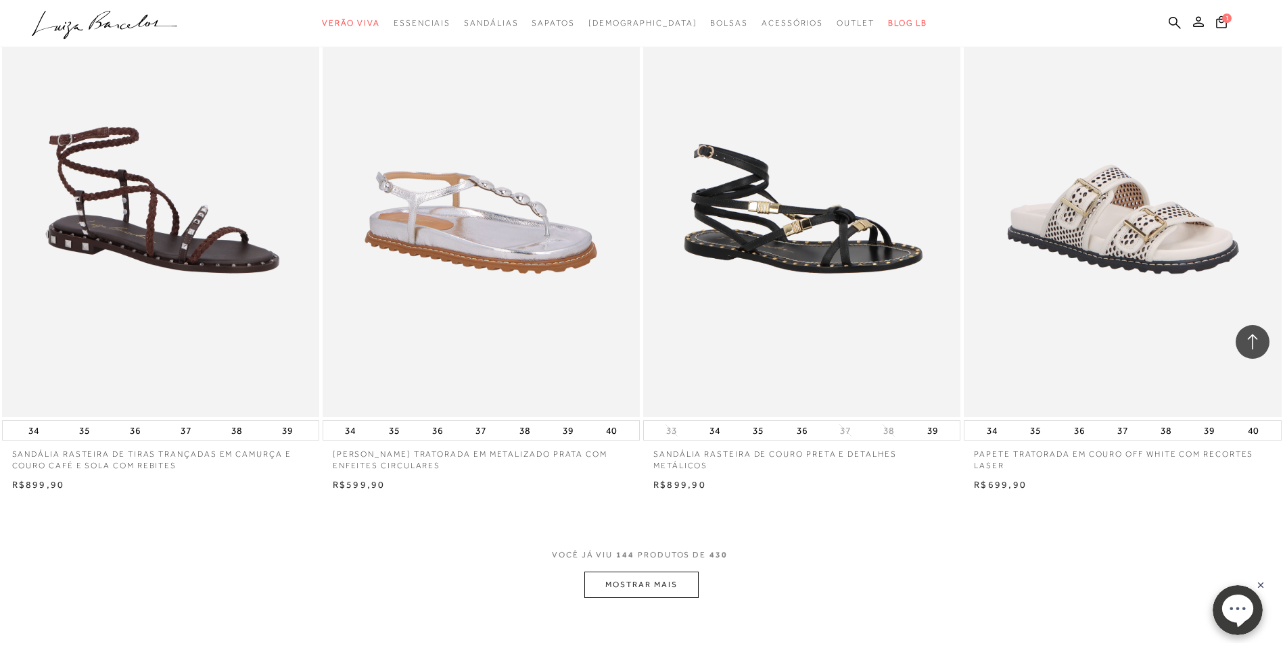
click at [672, 589] on button "MOSTRAR MAIS" at bounding box center [641, 585] width 114 height 26
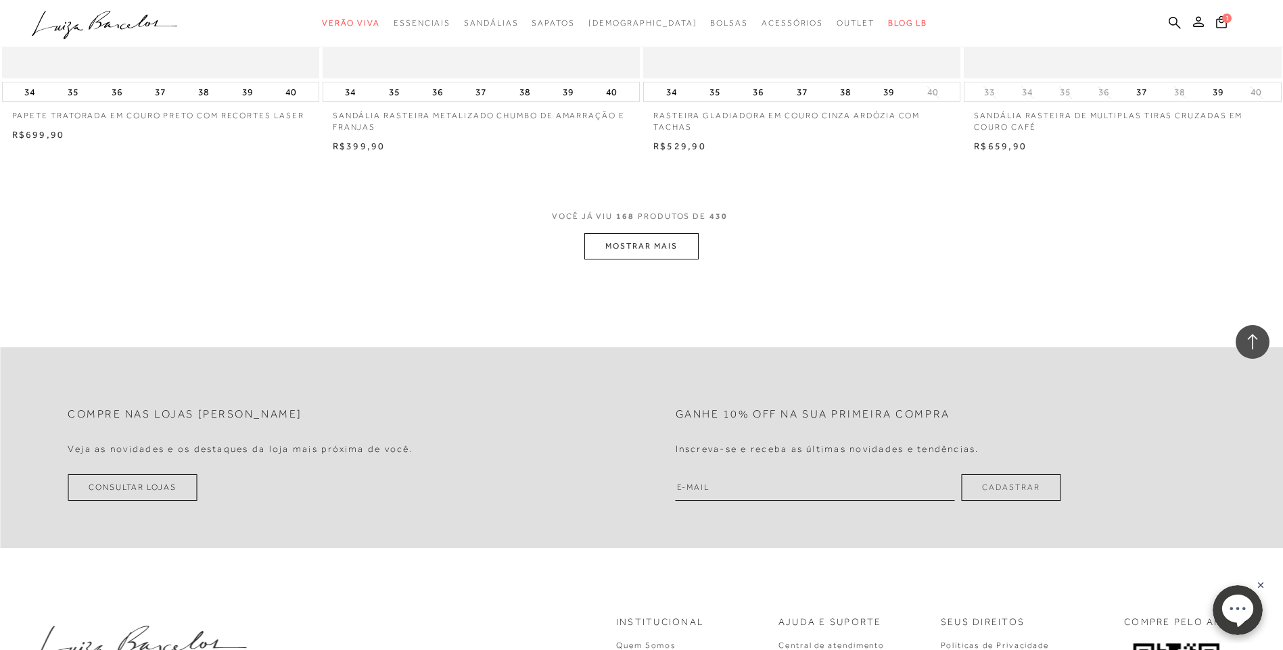
scroll to position [23676, 0]
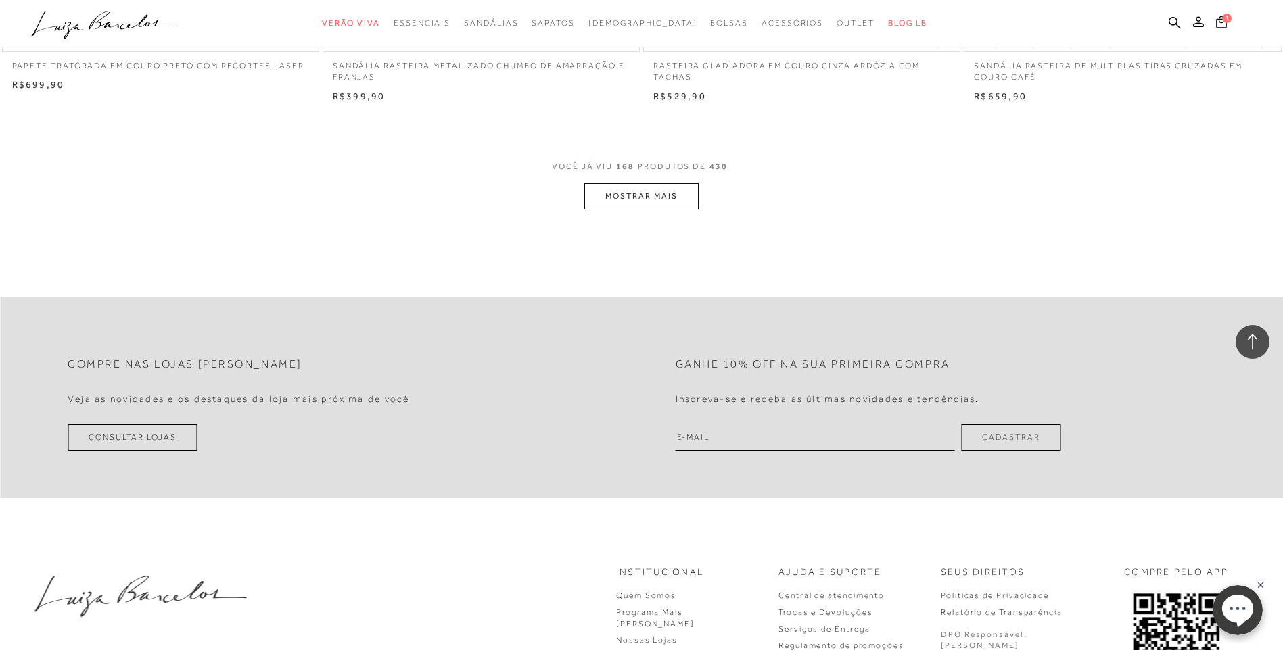
click at [661, 199] on button "MOSTRAR MAIS" at bounding box center [641, 196] width 114 height 26
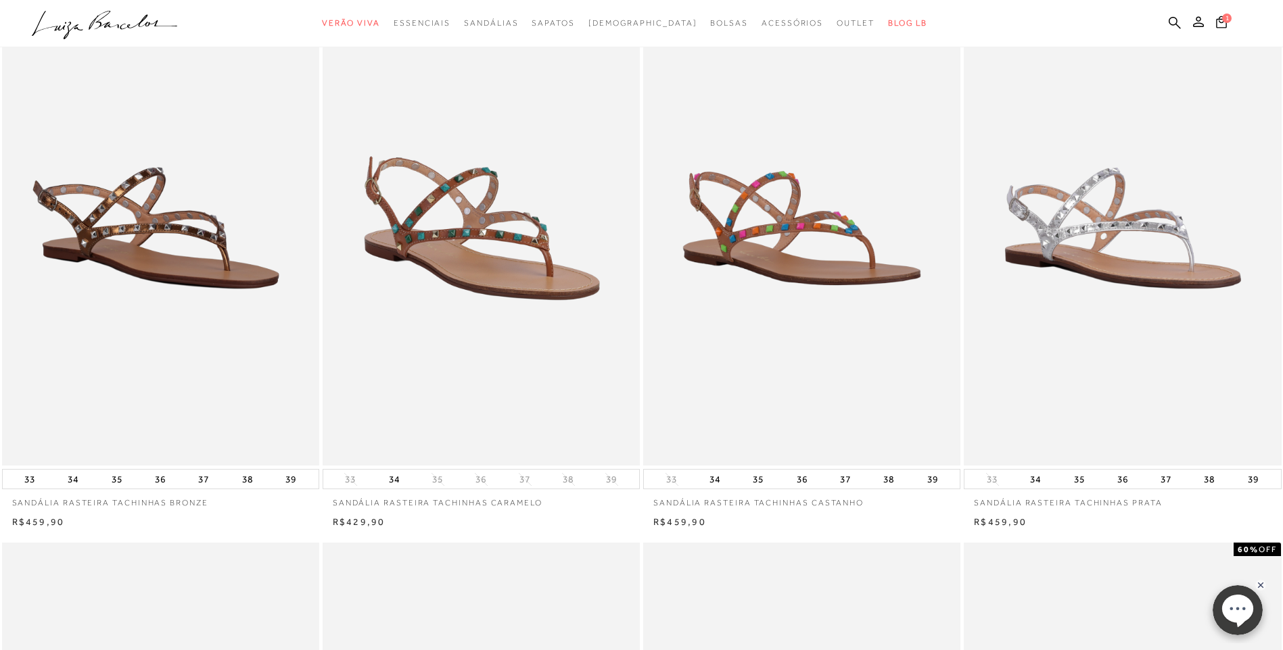
scroll to position [169, 0]
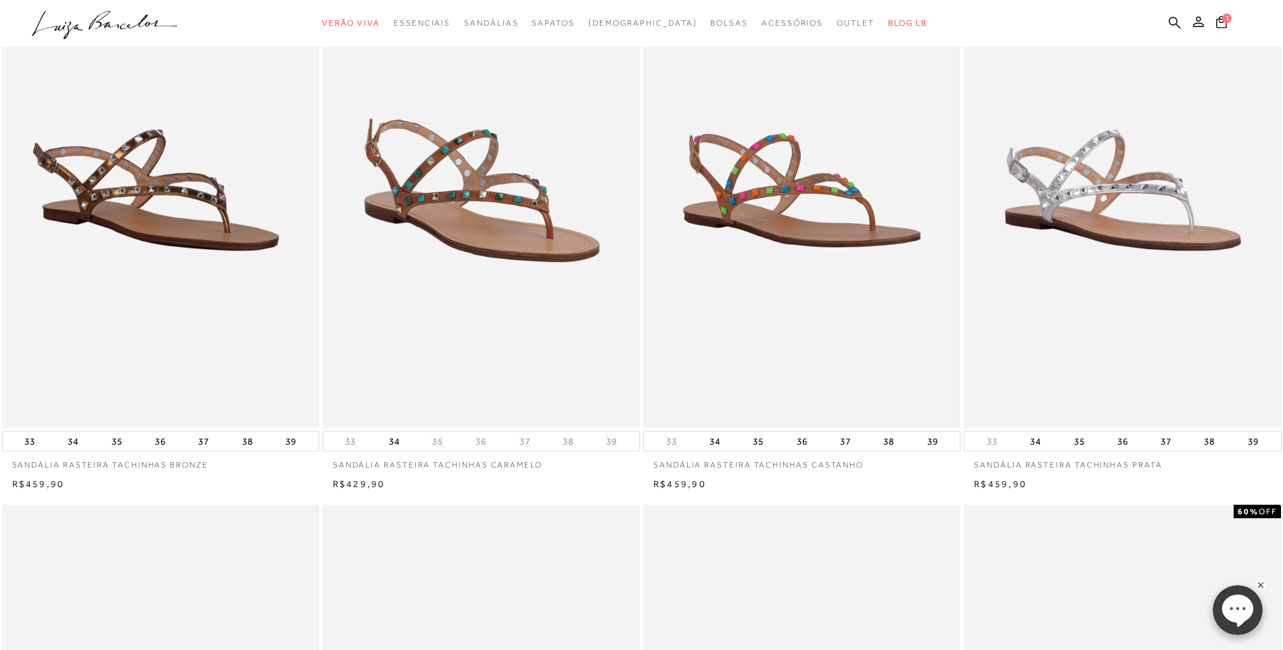
click at [814, 218] on img at bounding box center [801, 191] width 314 height 472
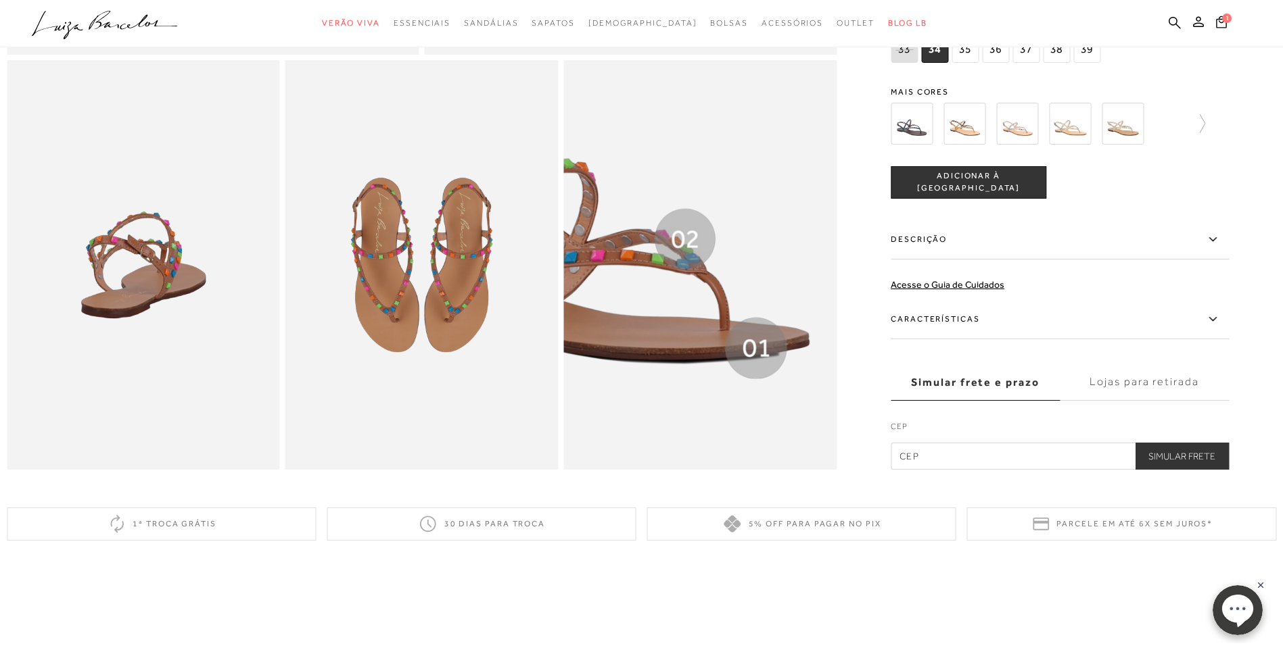
scroll to position [676, 0]
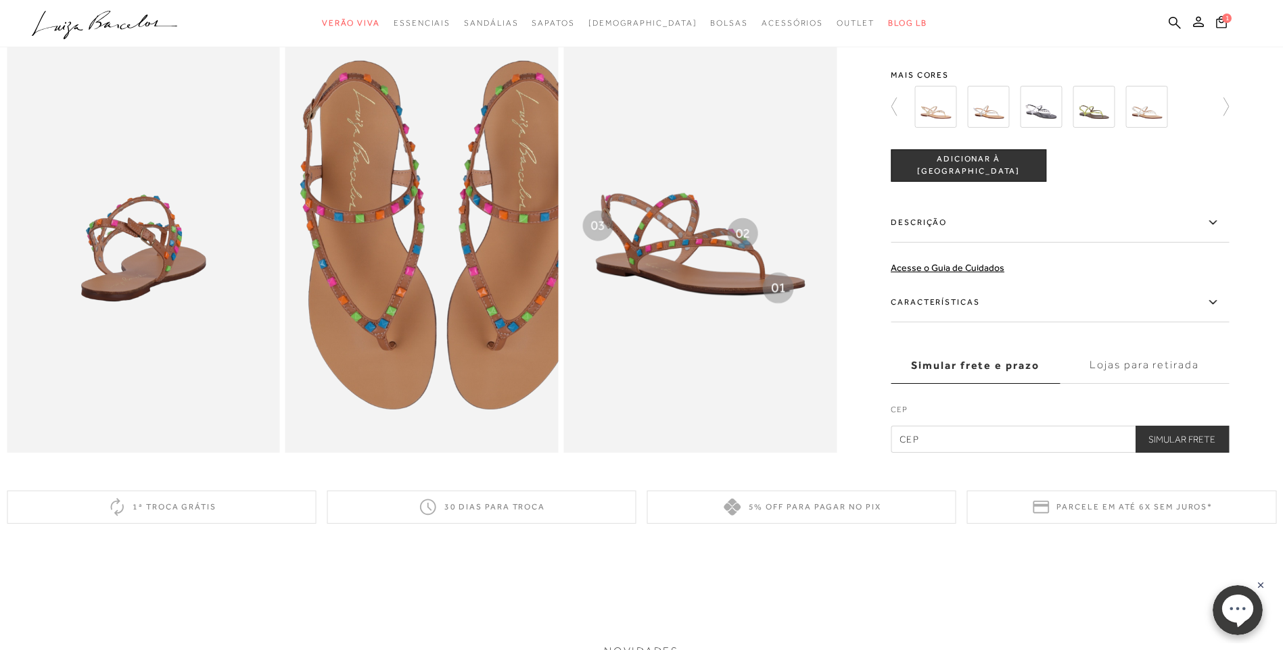
click at [402, 272] on img at bounding box center [441, 235] width 546 height 819
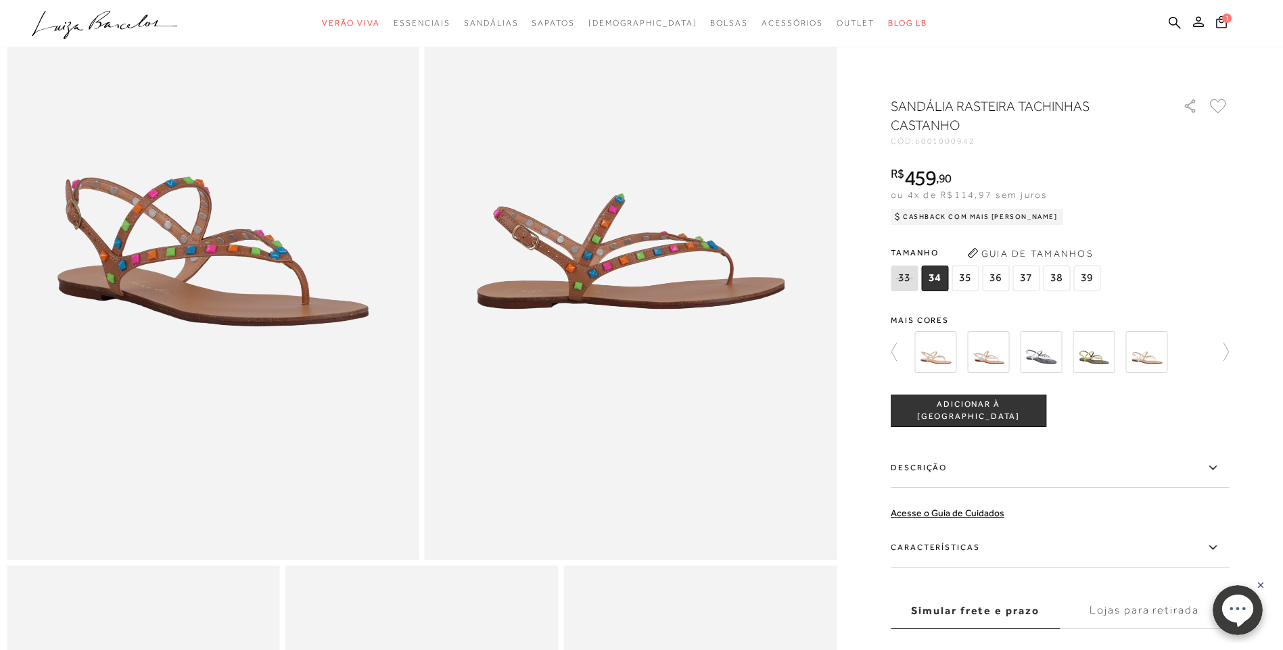
scroll to position [0, 0]
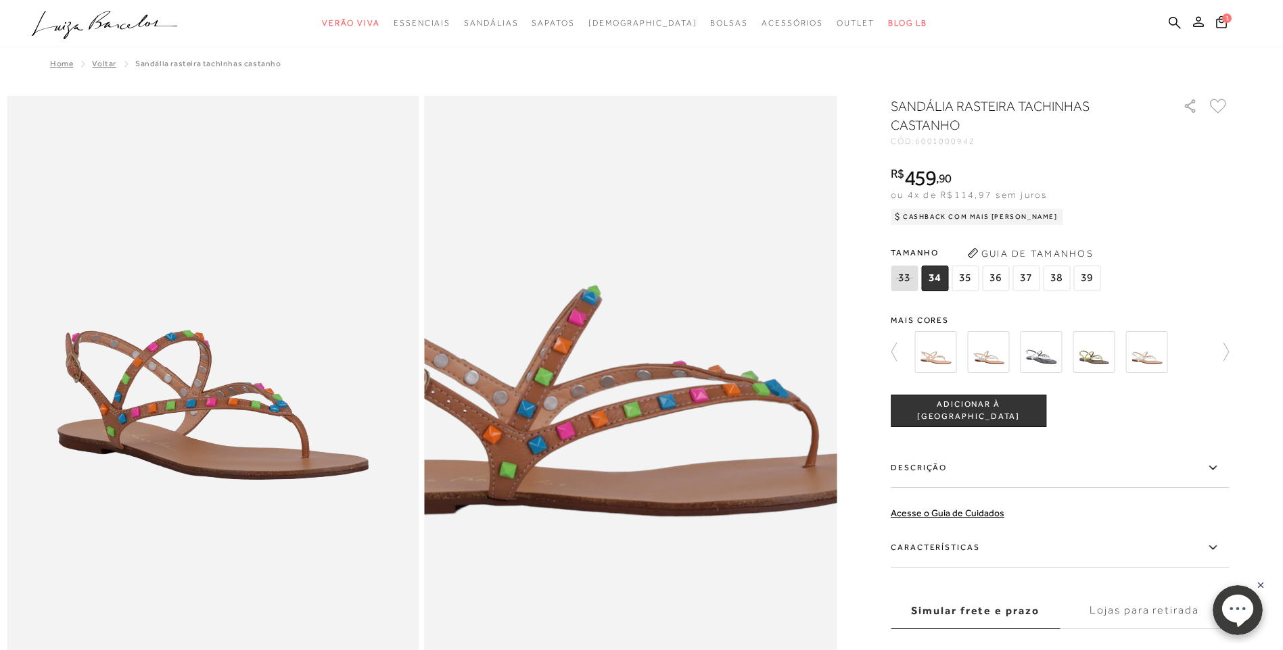
click at [651, 412] on img at bounding box center [612, 402] width 824 height 1237
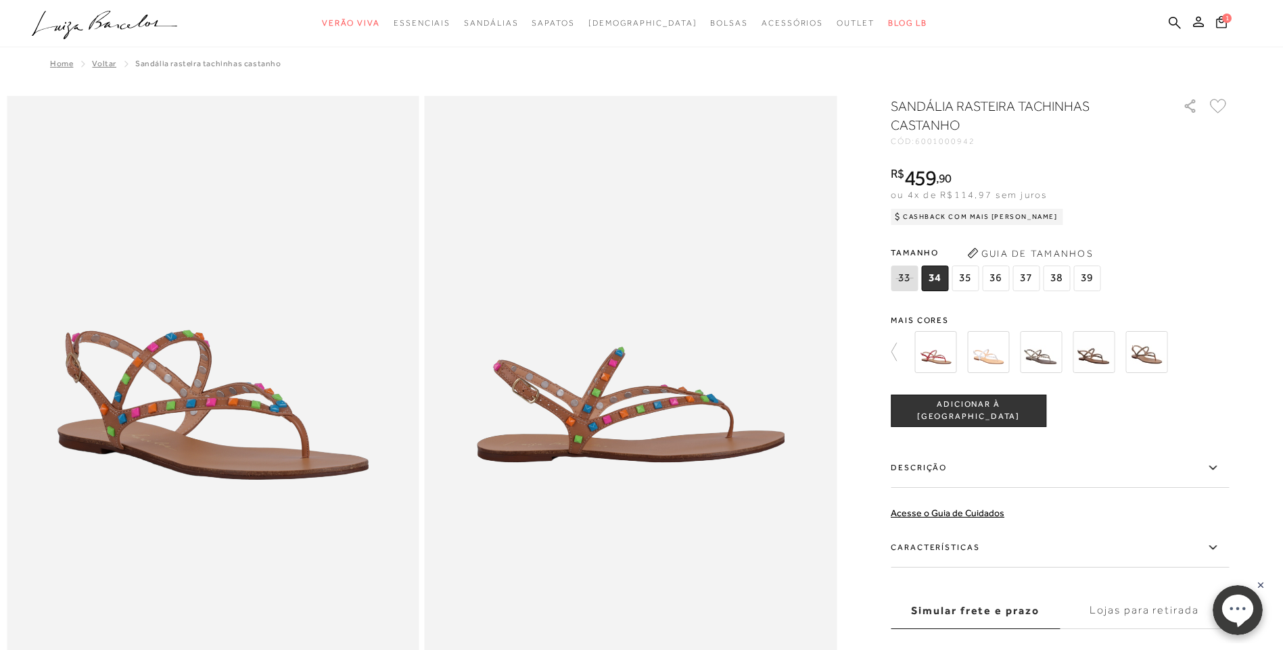
click at [228, 448] on img at bounding box center [213, 405] width 412 height 618
click at [1090, 353] on img at bounding box center [1093, 352] width 42 height 42
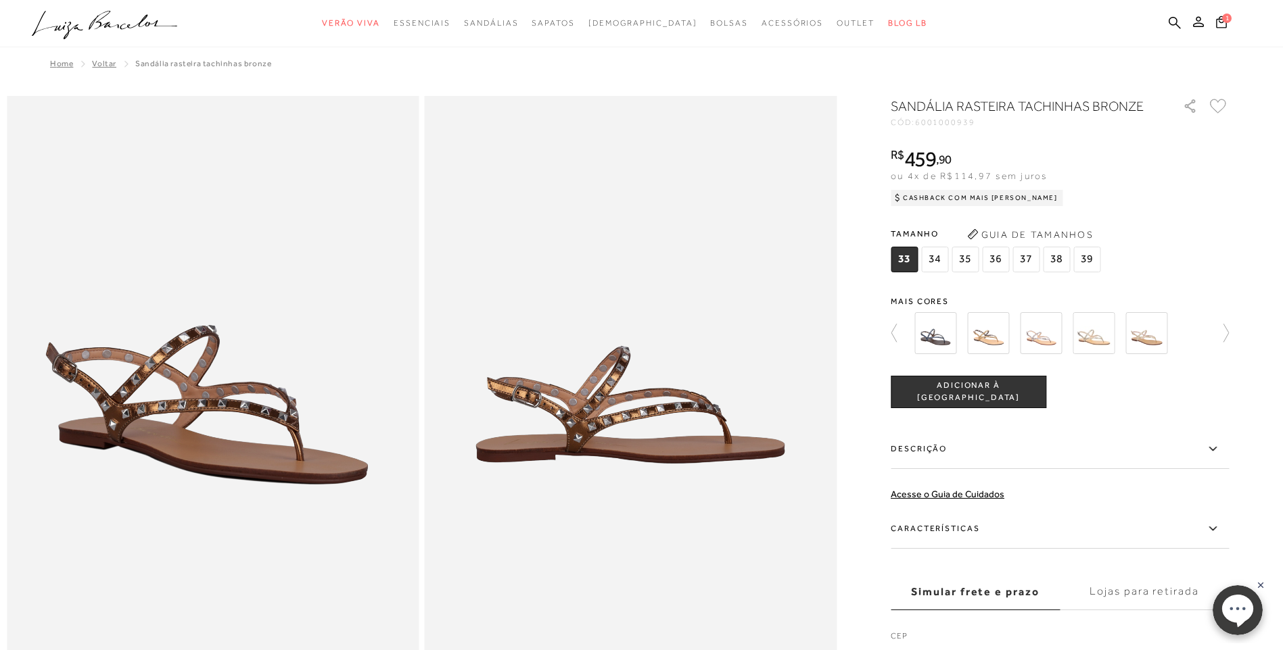
click at [1145, 341] on img at bounding box center [1146, 333] width 42 height 42
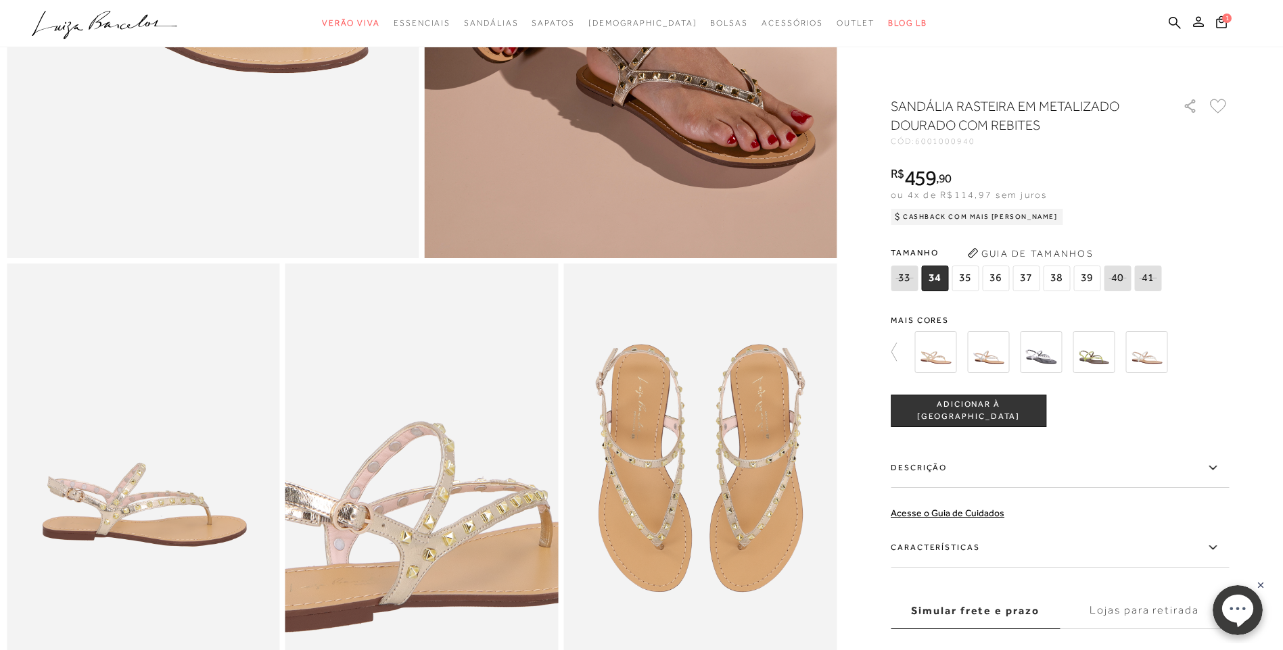
scroll to position [608, 0]
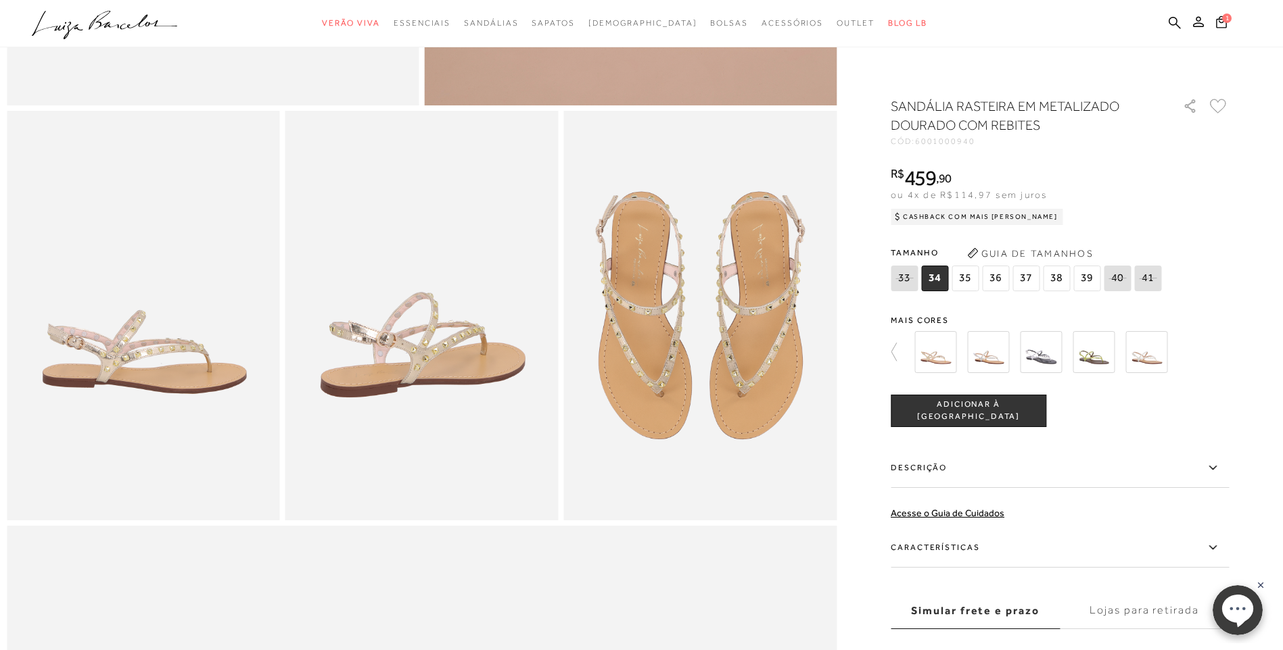
click at [705, 320] on img at bounding box center [699, 316] width 273 height 410
click at [137, 371] on img at bounding box center [143, 316] width 273 height 410
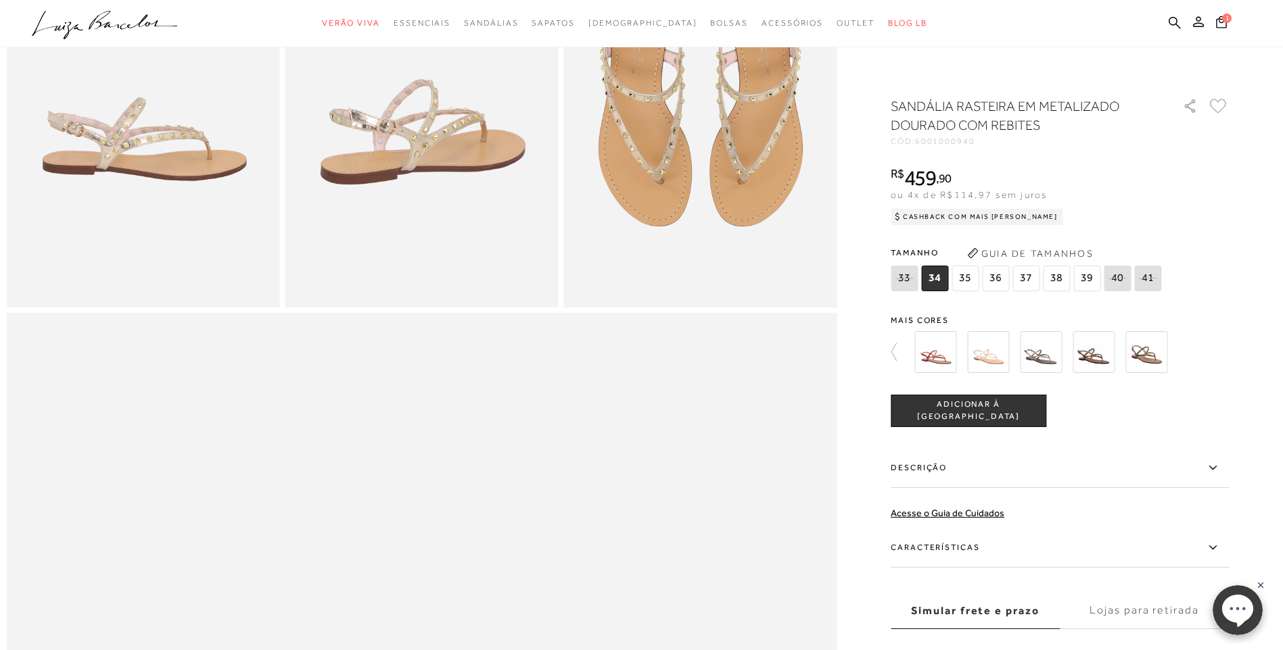
scroll to position [0, 0]
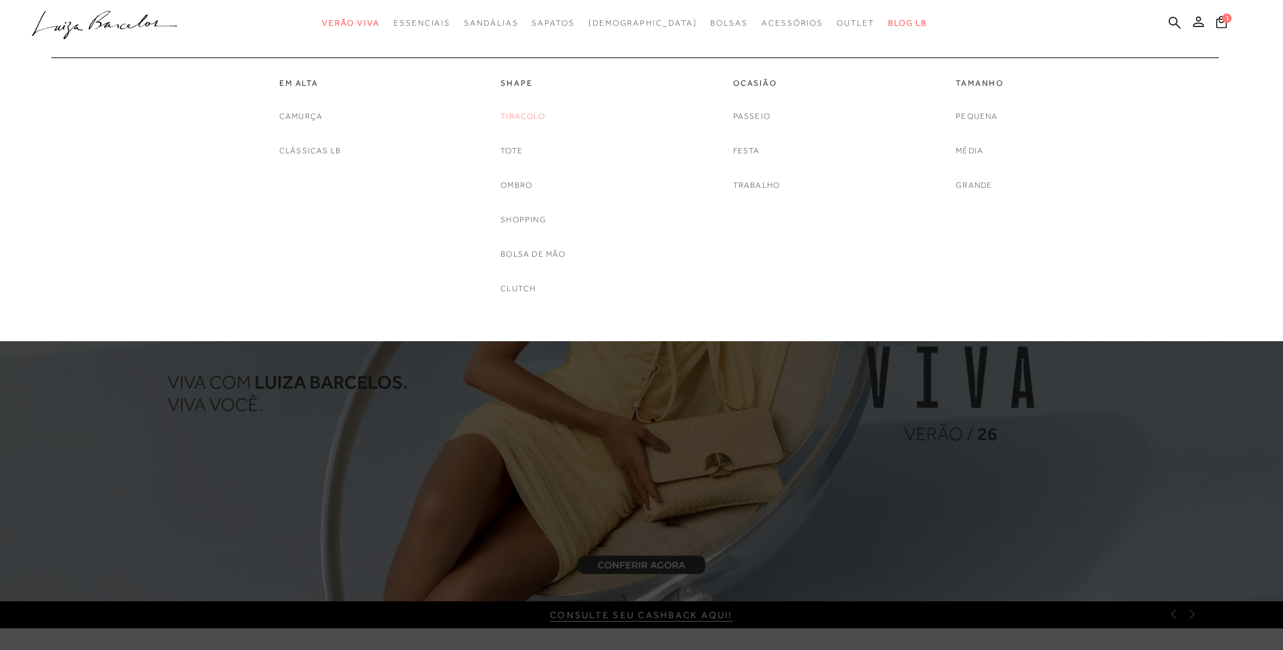
click at [538, 121] on link "Tiracolo" at bounding box center [522, 117] width 45 height 14
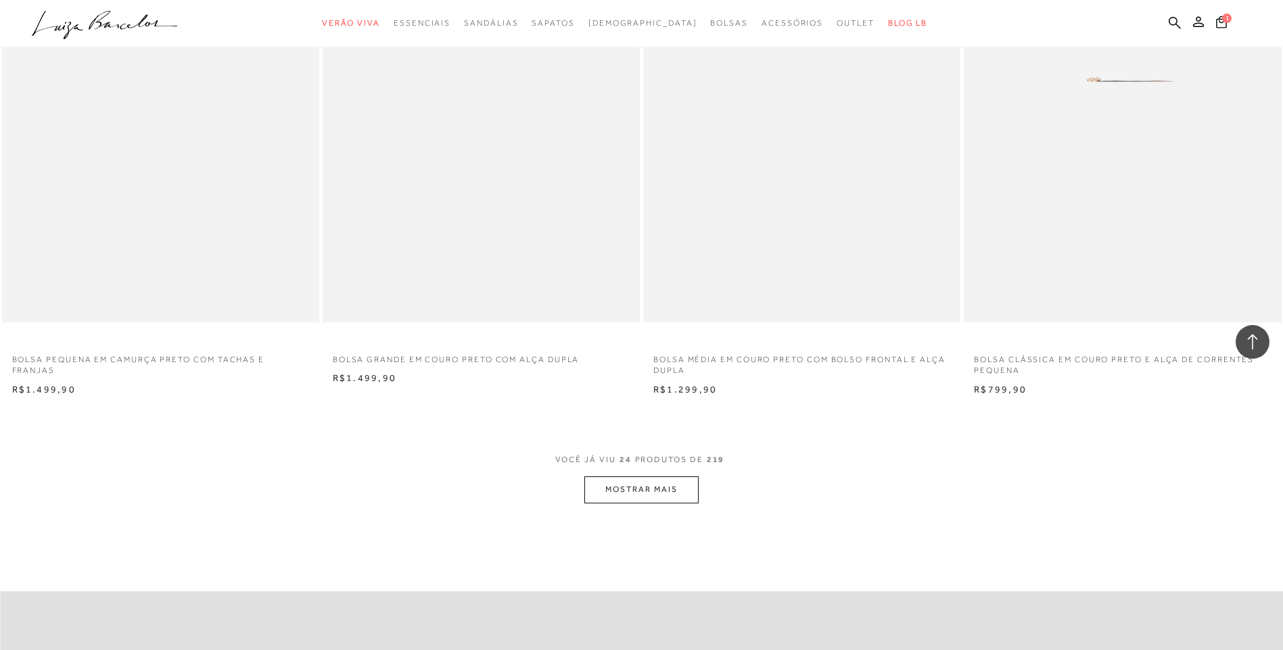
scroll to position [3042, 0]
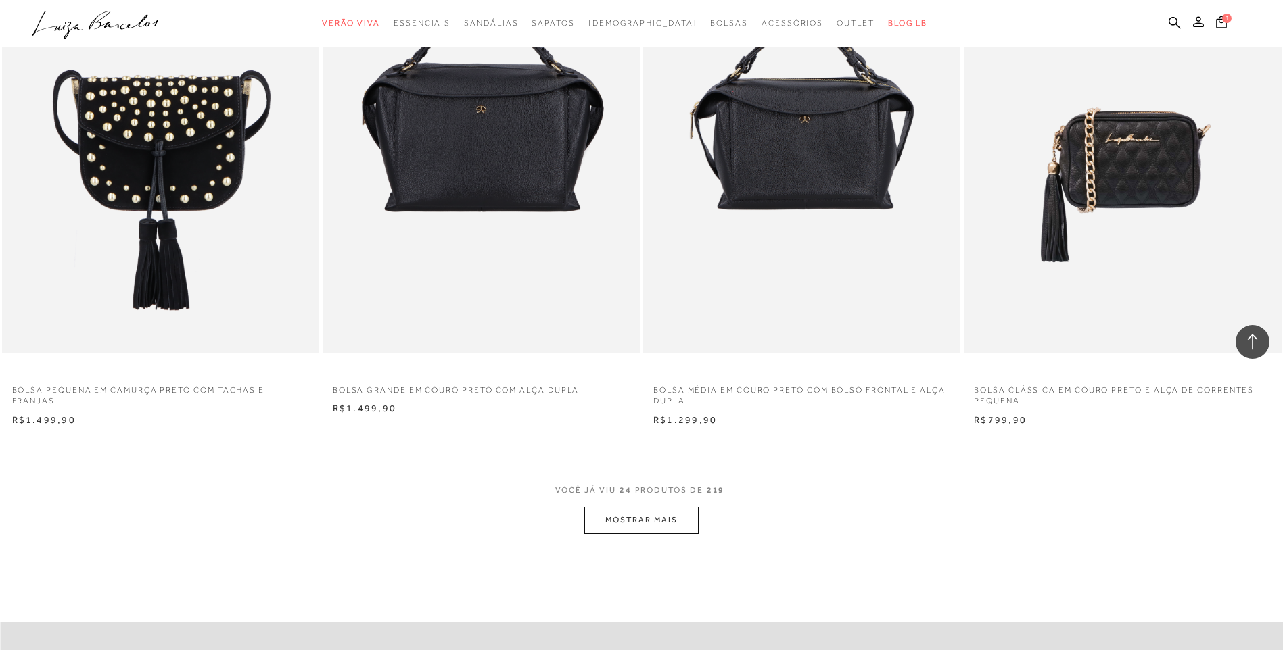
click at [638, 523] on button "MOSTRAR MAIS" at bounding box center [641, 520] width 114 height 26
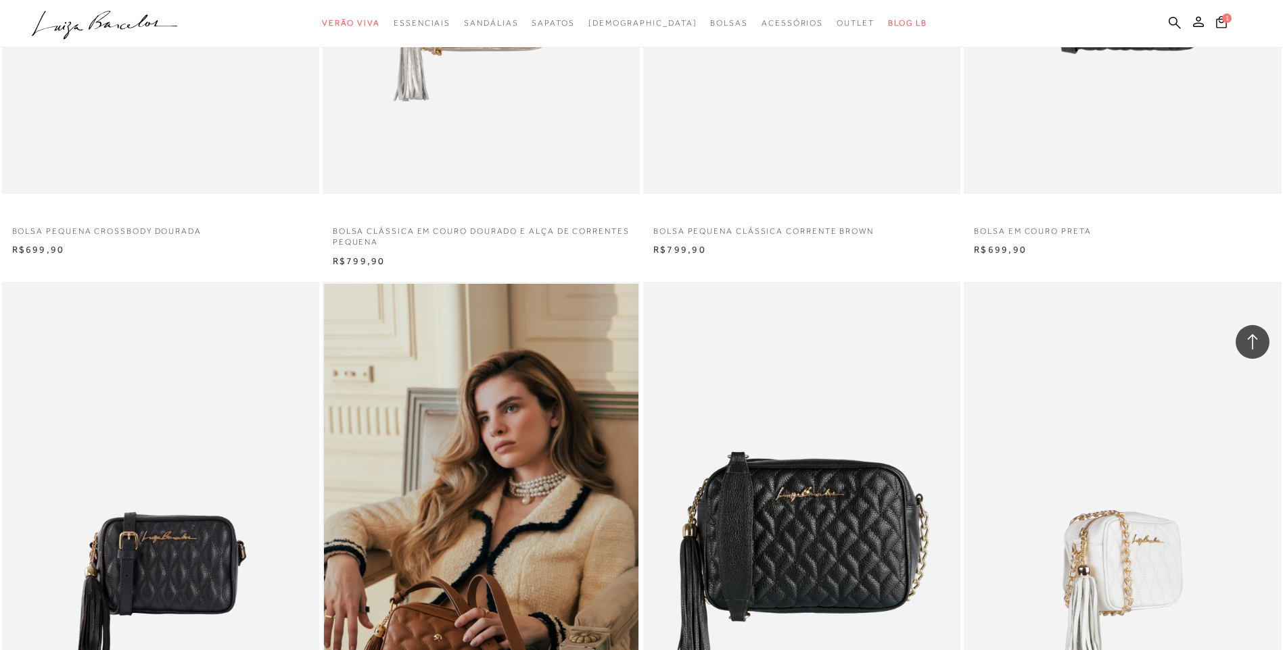
scroll to position [3583, 0]
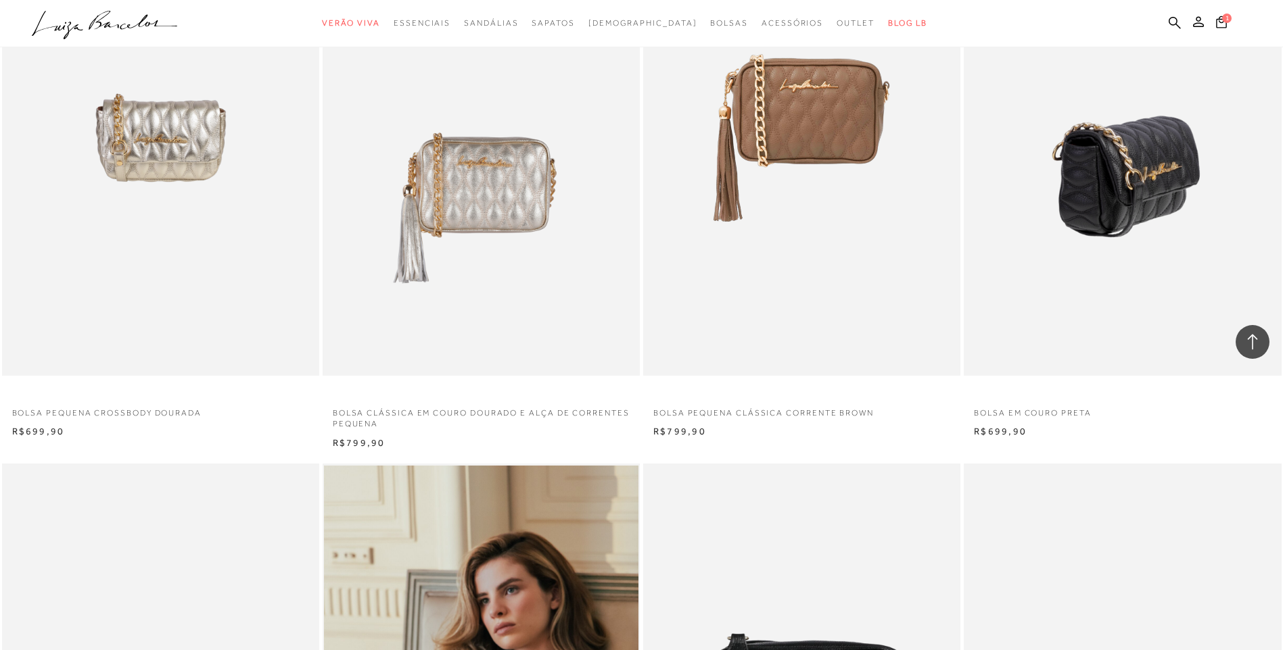
click at [1135, 197] on img at bounding box center [1123, 138] width 316 height 476
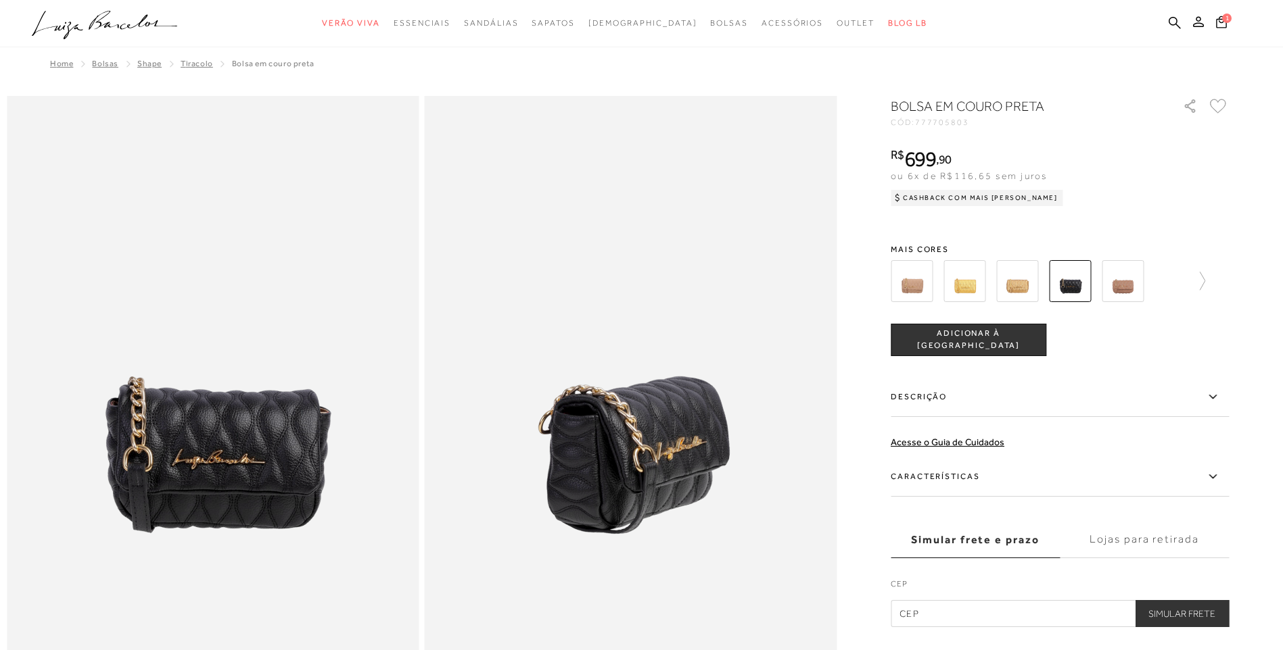
click at [1127, 281] on img at bounding box center [1122, 281] width 42 height 42
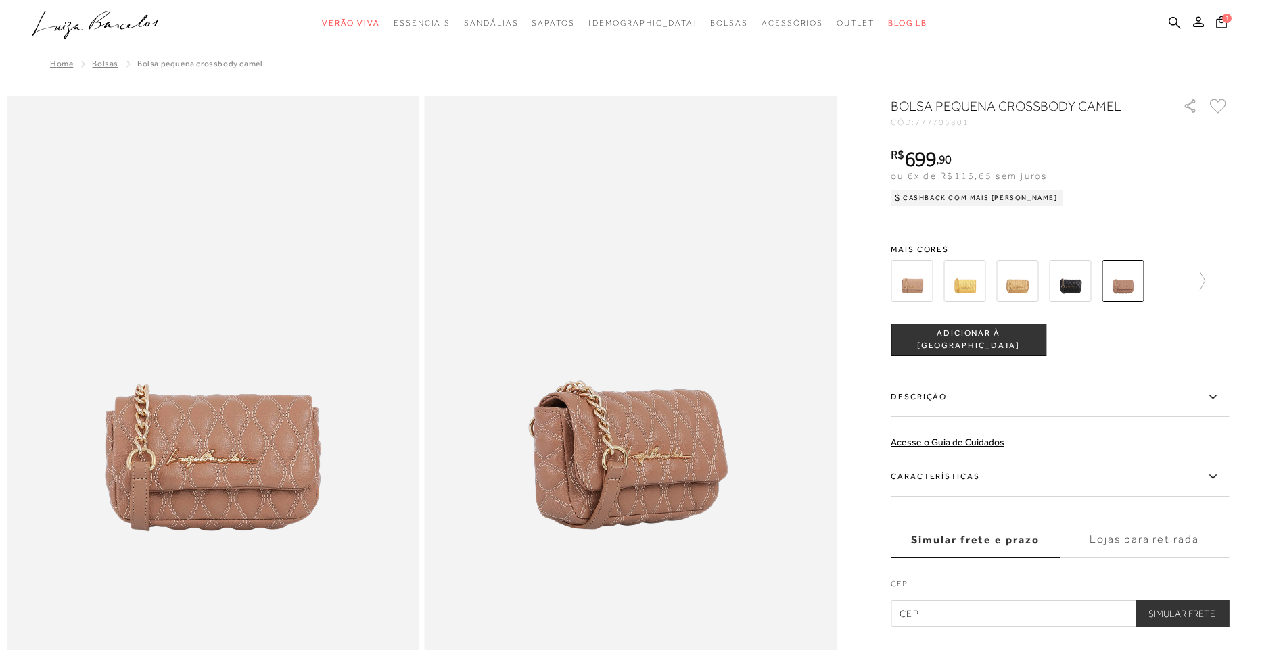
click at [922, 285] on img at bounding box center [911, 281] width 42 height 42
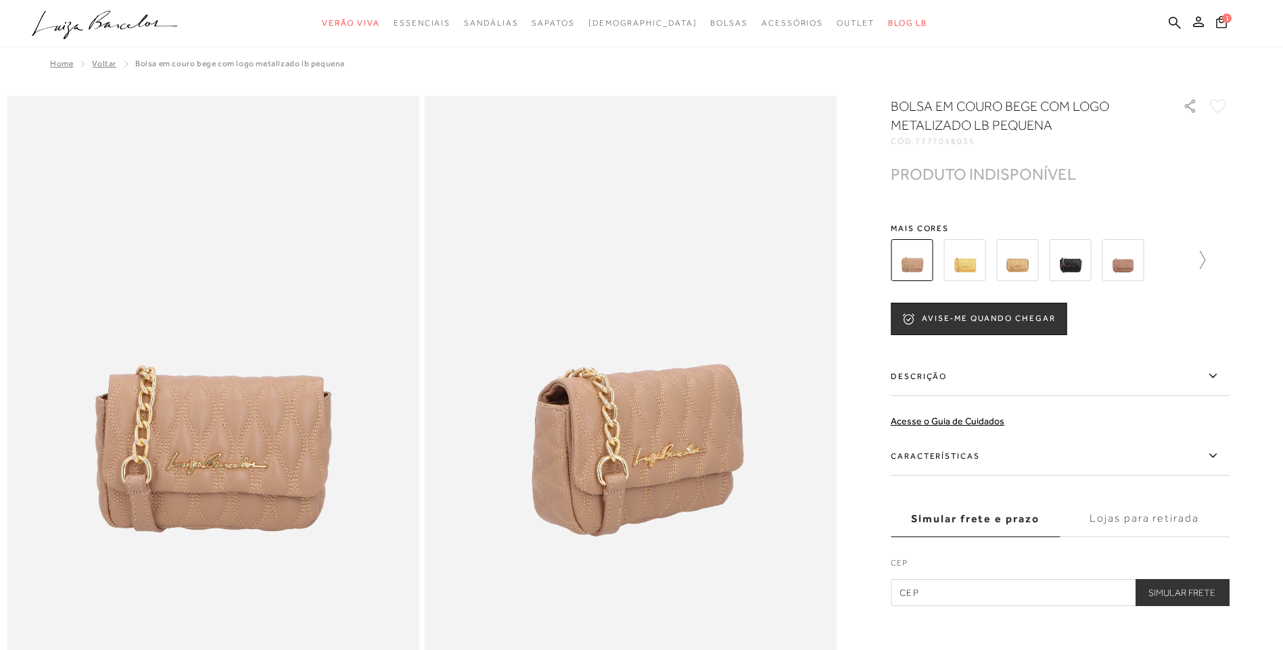
click at [1203, 258] on icon at bounding box center [1195, 260] width 19 height 19
click at [1201, 258] on div at bounding box center [1055, 260] width 291 height 50
click at [1228, 258] on div at bounding box center [1059, 260] width 338 height 50
click at [1158, 268] on img at bounding box center [1146, 260] width 42 height 42
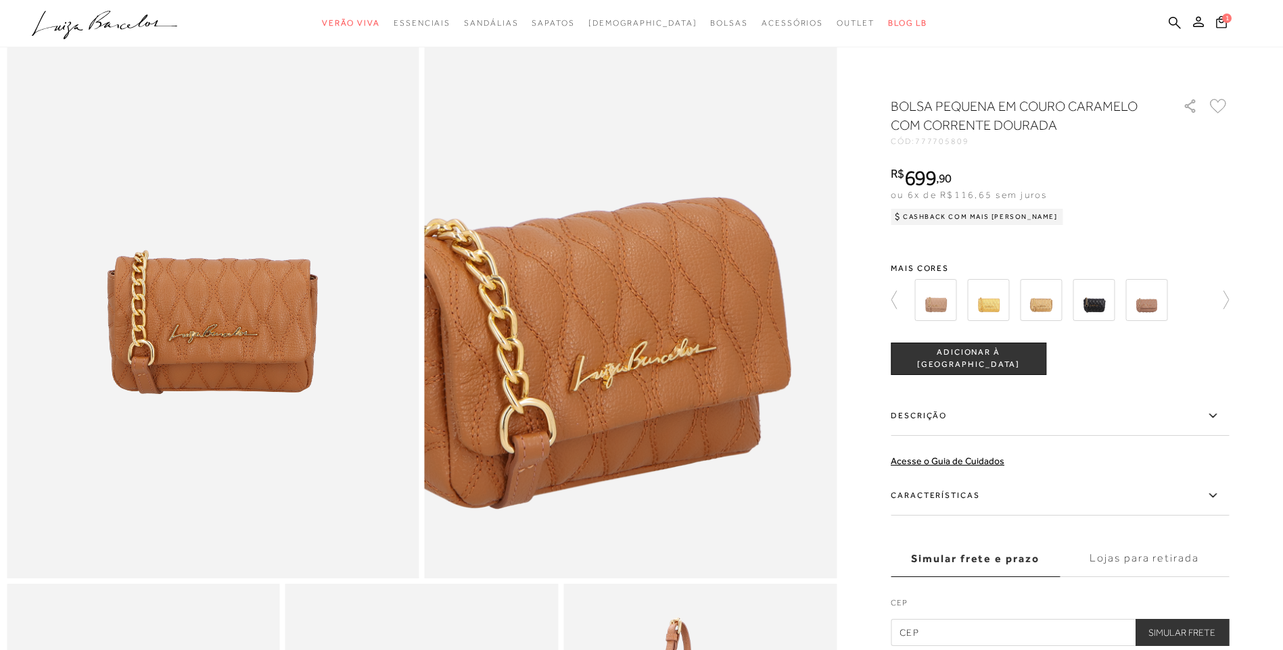
scroll to position [270, 0]
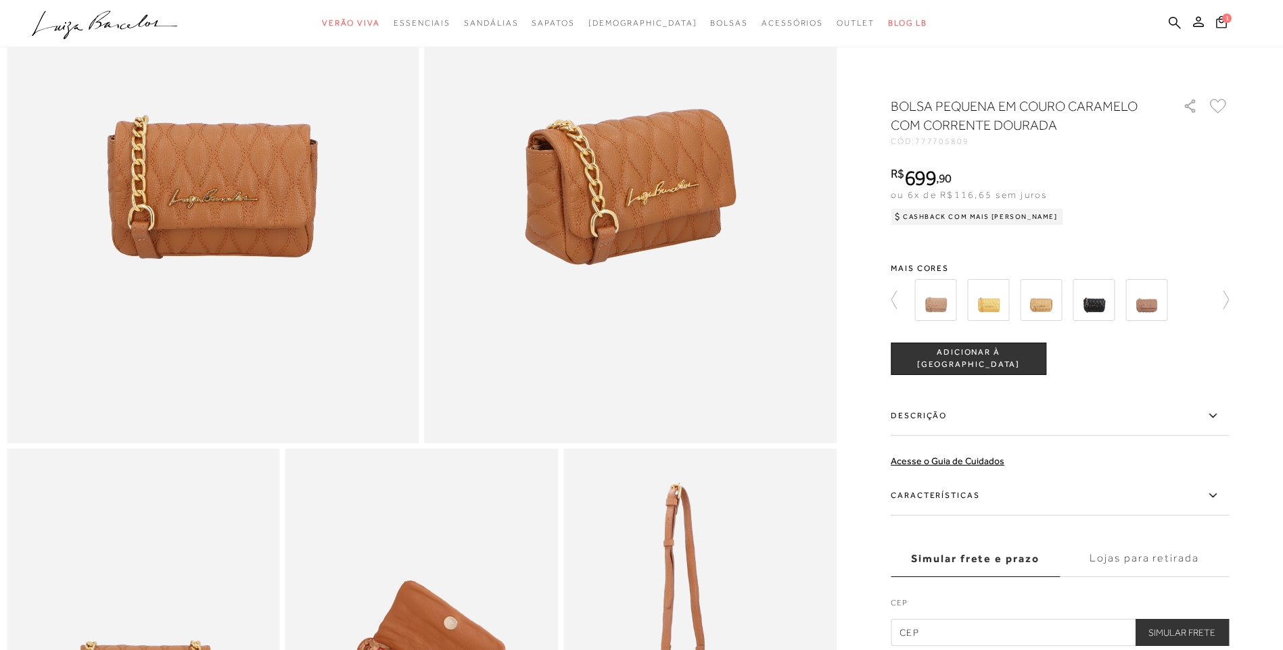
click at [1162, 427] on label "Descrição" at bounding box center [1059, 416] width 338 height 39
click at [0, 0] on input "Descrição" at bounding box center [0, 0] width 0 height 0
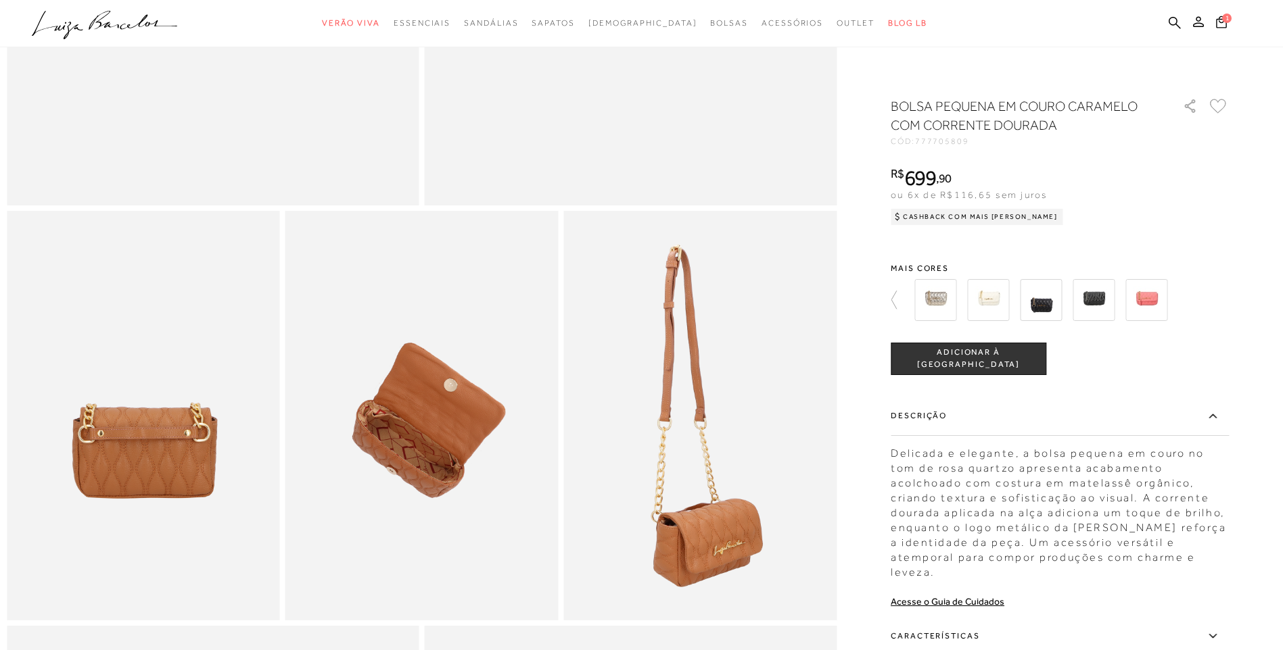
scroll to position [1041, 0]
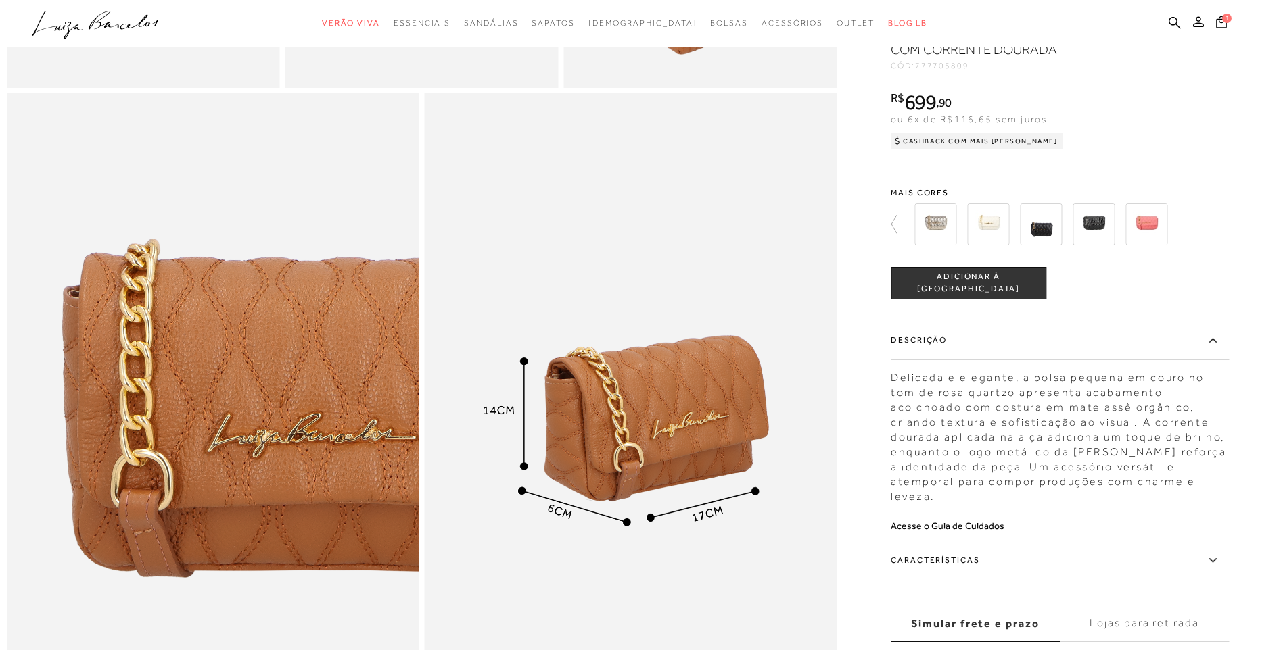
drag, startPoint x: 1279, startPoint y: 308, endPoint x: 1281, endPoint y: 358, distance: 49.4
click at [991, 245] on img at bounding box center [988, 225] width 42 height 42
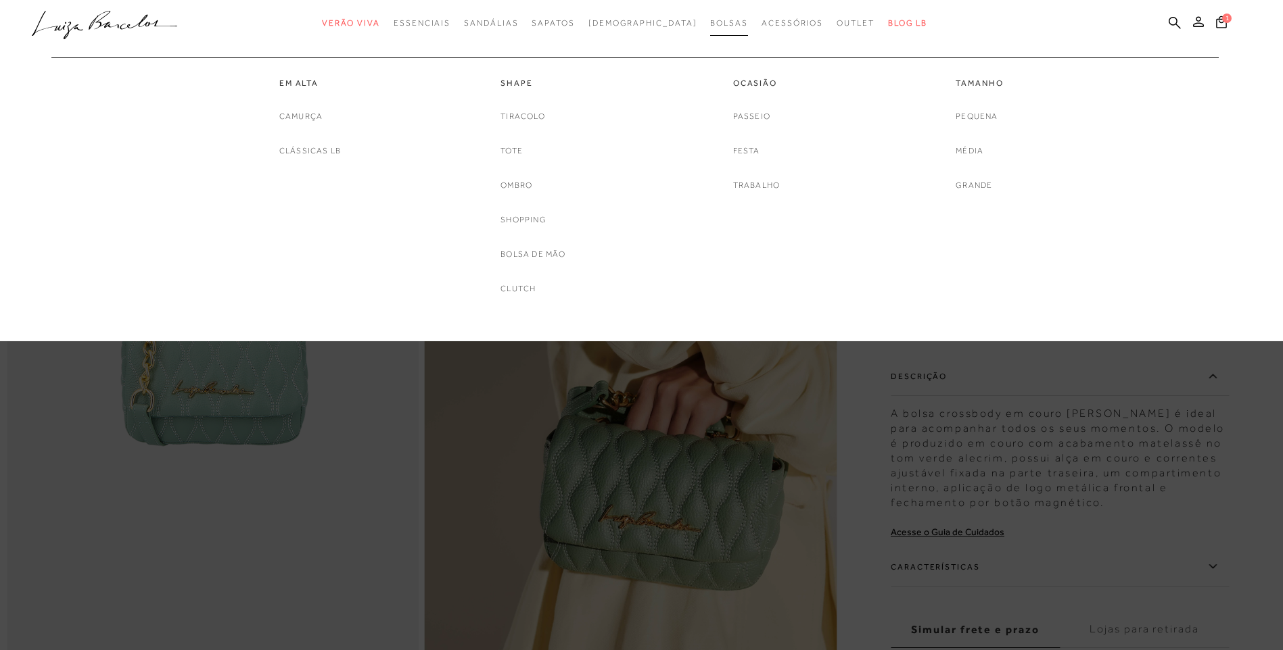
click at [710, 24] on span "Bolsas" at bounding box center [729, 22] width 38 height 9
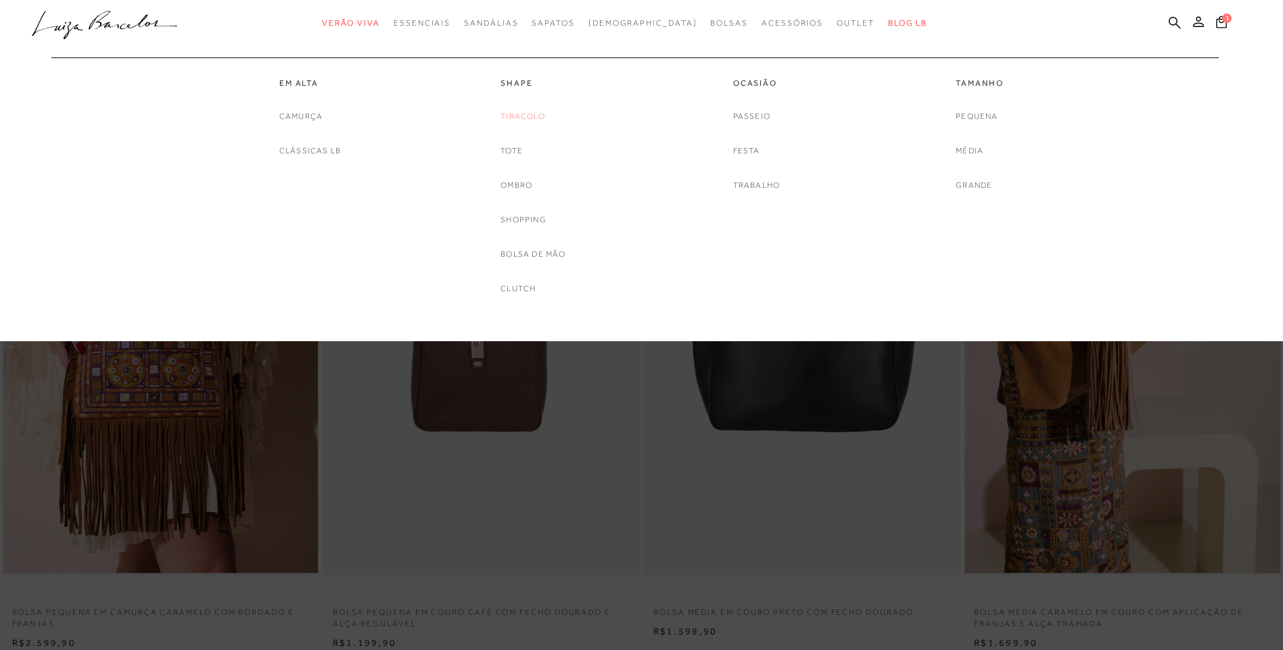
click at [525, 114] on link "Tiracolo" at bounding box center [522, 117] width 45 height 14
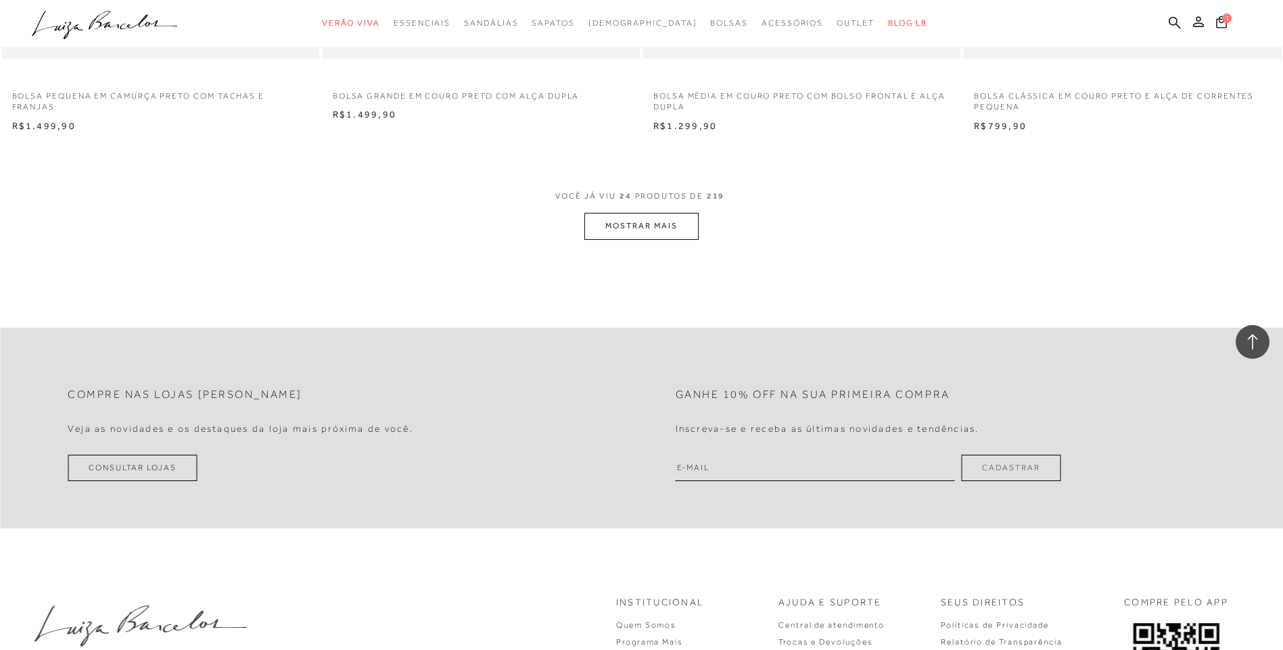
scroll to position [3517, 0]
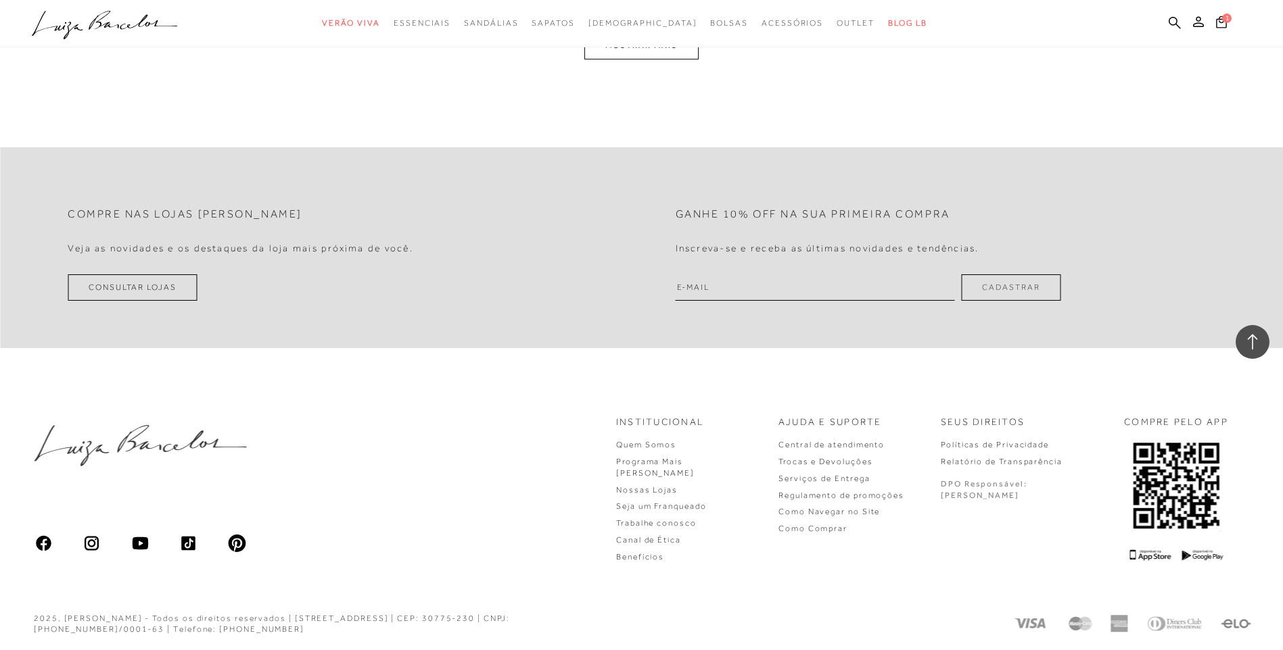
click at [646, 59] on button "MOSTRAR MAIS" at bounding box center [641, 45] width 114 height 26
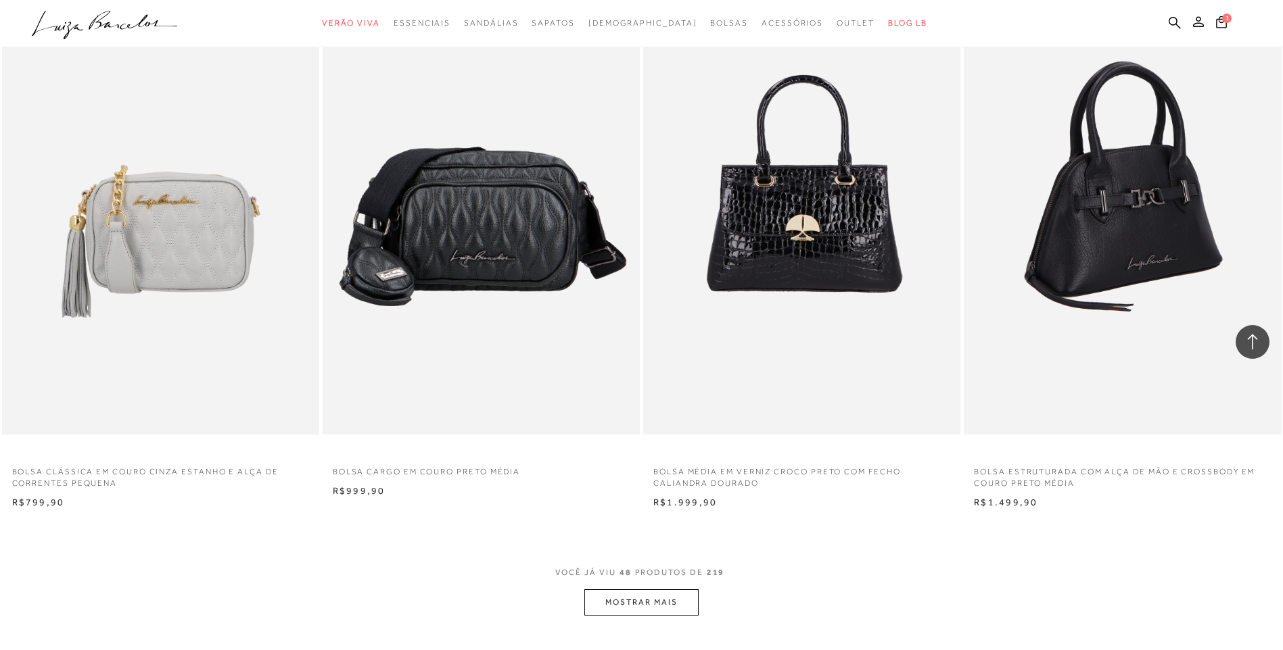
scroll to position [6357, 0]
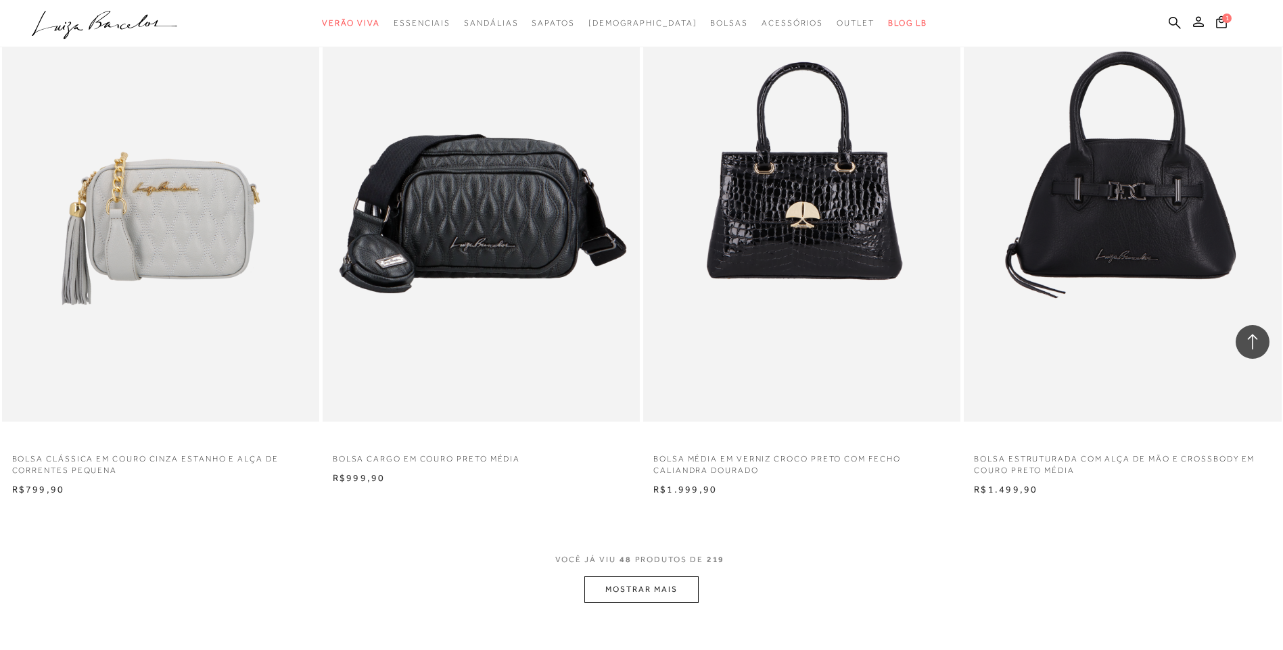
click at [676, 594] on button "MOSTRAR MAIS" at bounding box center [641, 590] width 114 height 26
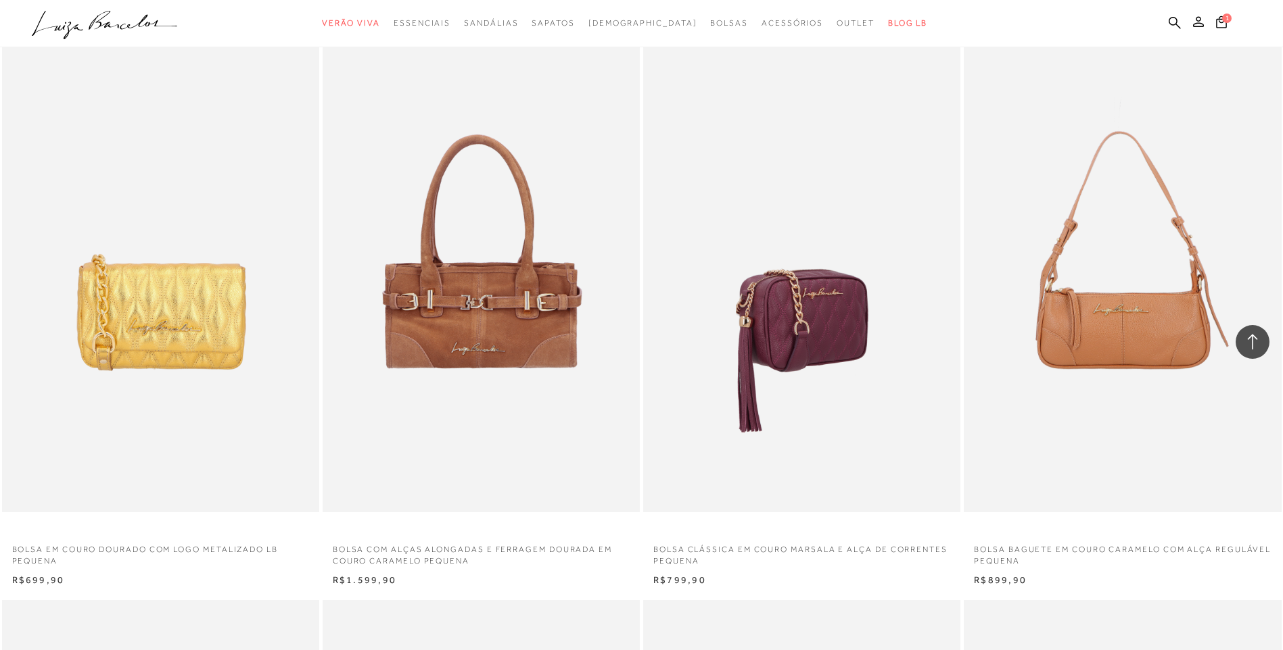
scroll to position [7439, 0]
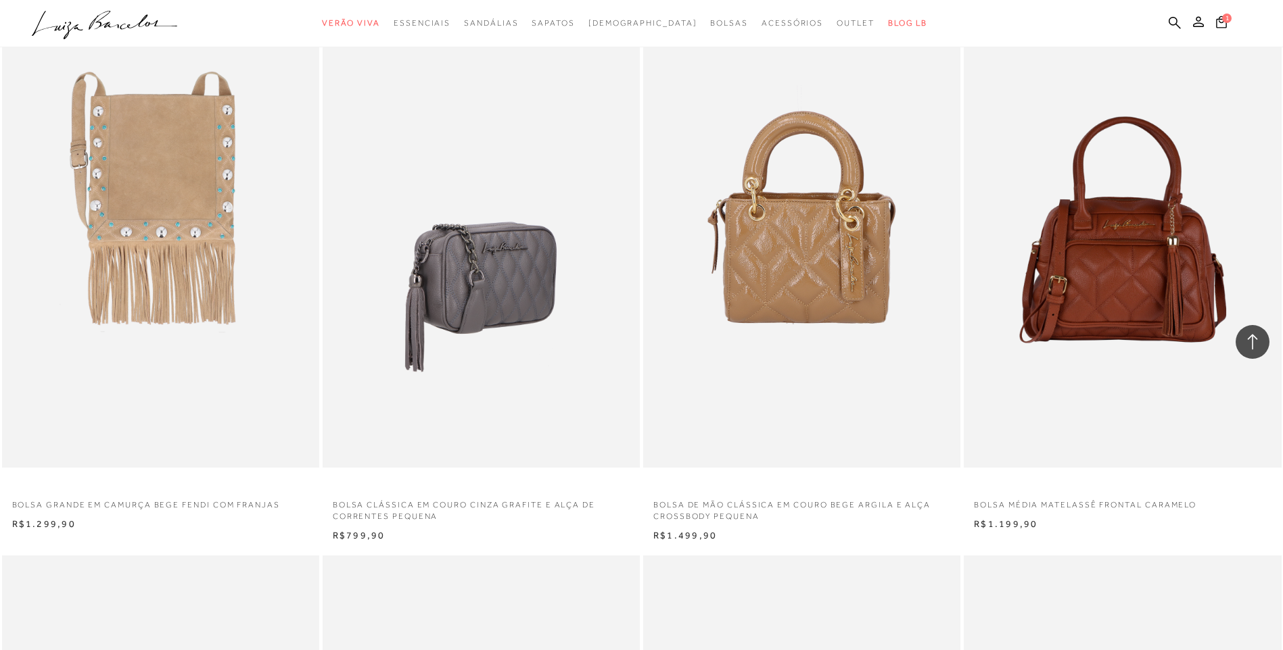
click at [502, 271] on img at bounding box center [482, 230] width 316 height 476
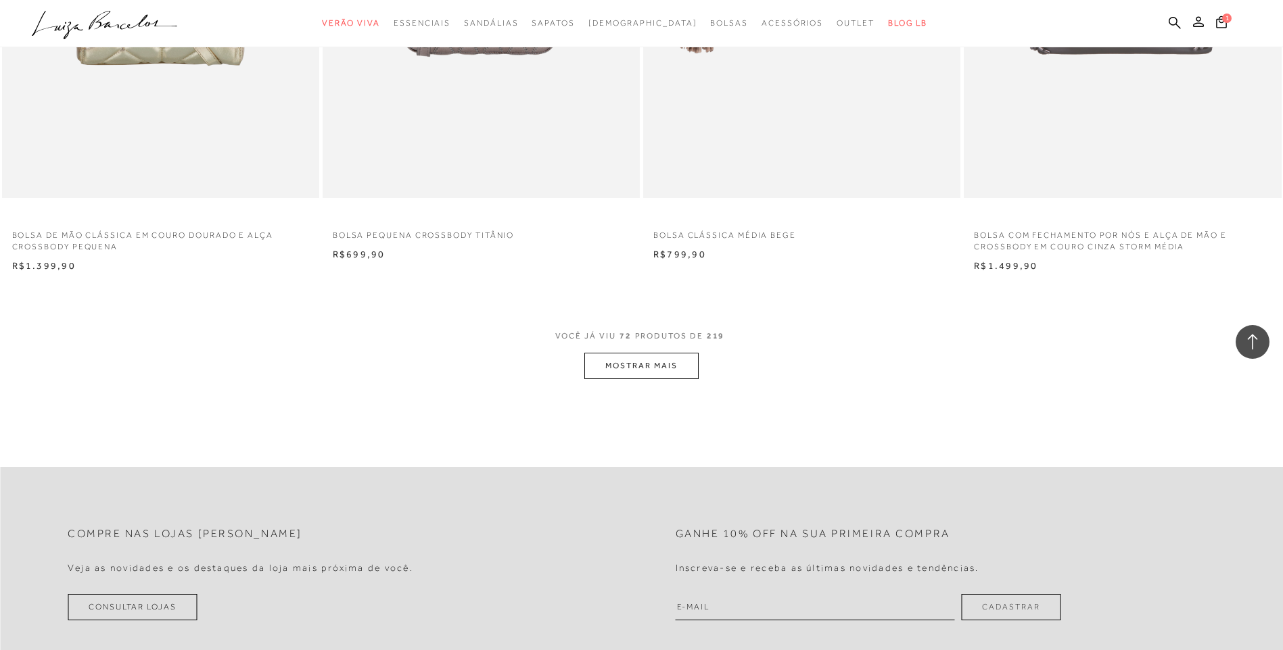
scroll to position [10075, 0]
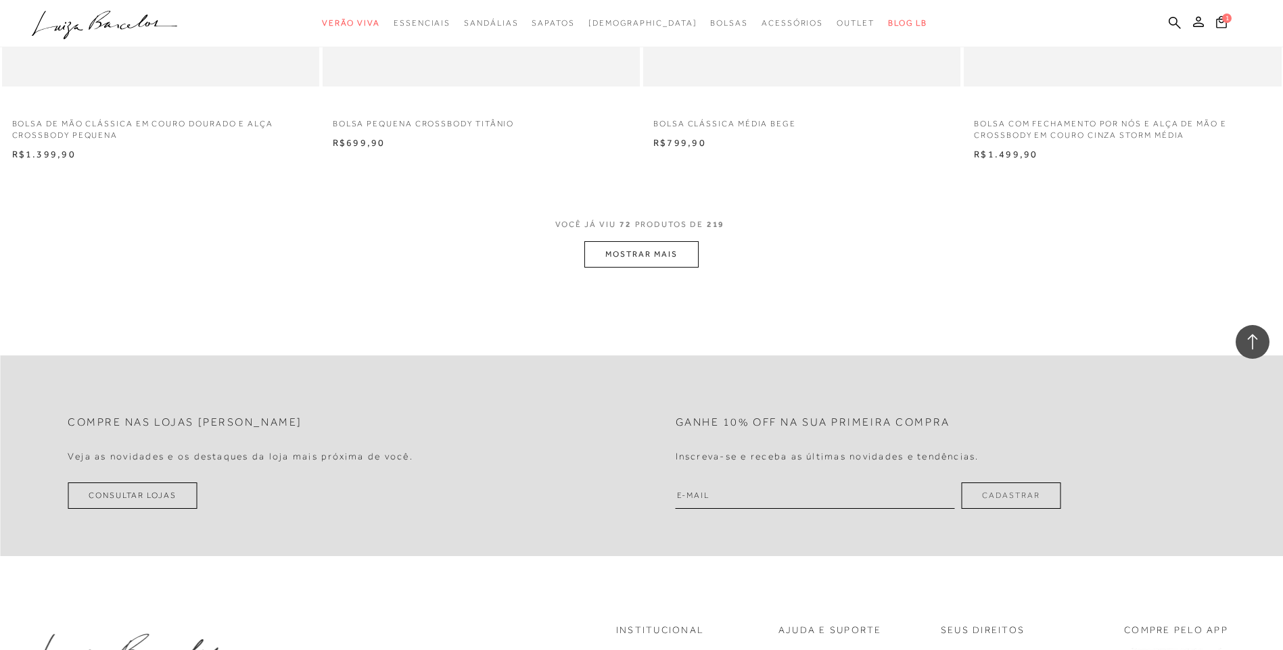
click at [659, 260] on button "MOSTRAR MAIS" at bounding box center [641, 254] width 114 height 26
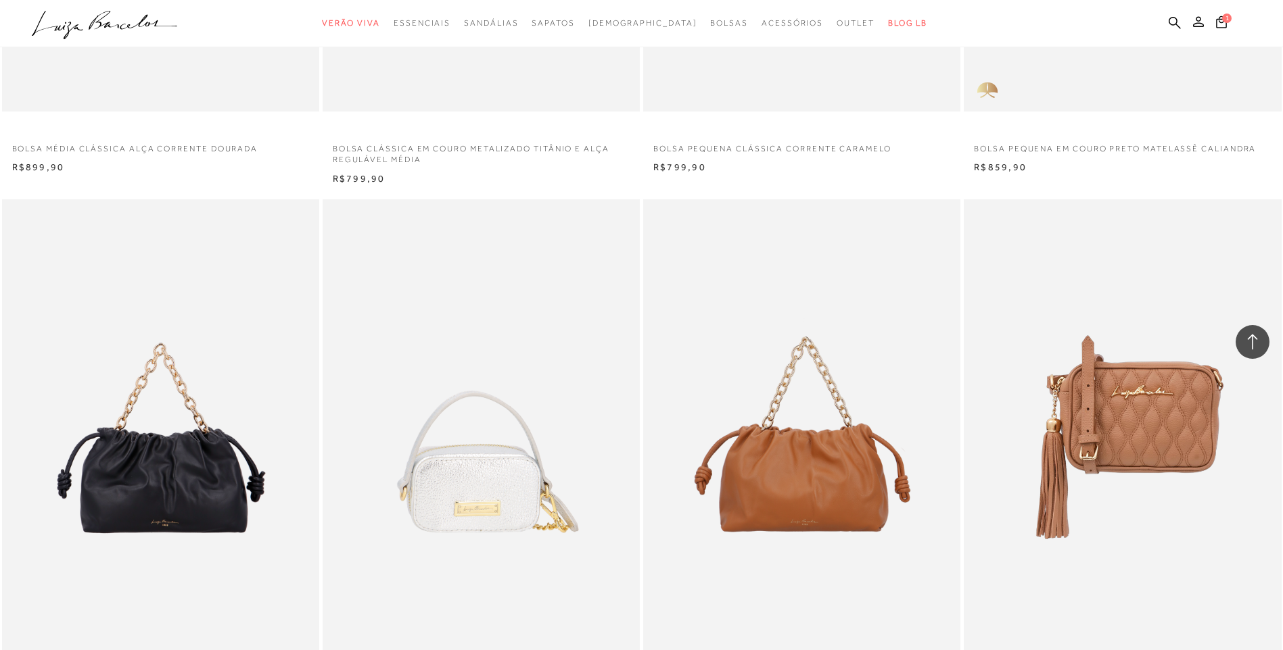
scroll to position [12812, 0]
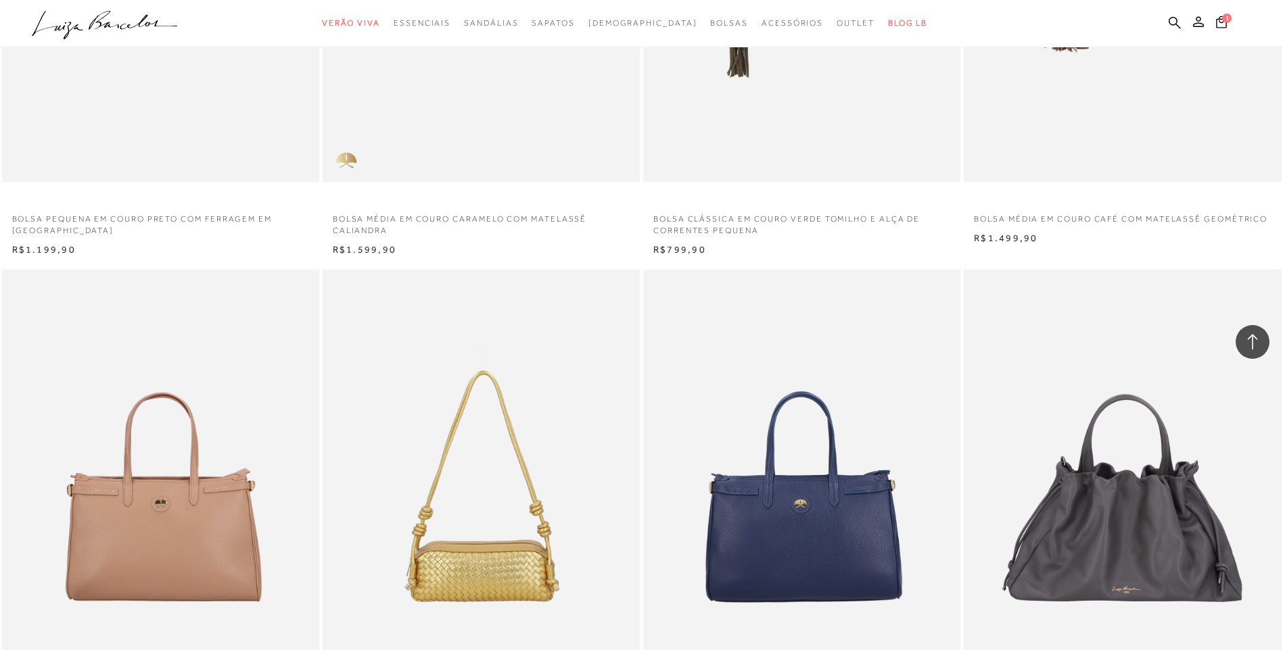
scroll to position [15890, 0]
